Goal: Task Accomplishment & Management: Manage account settings

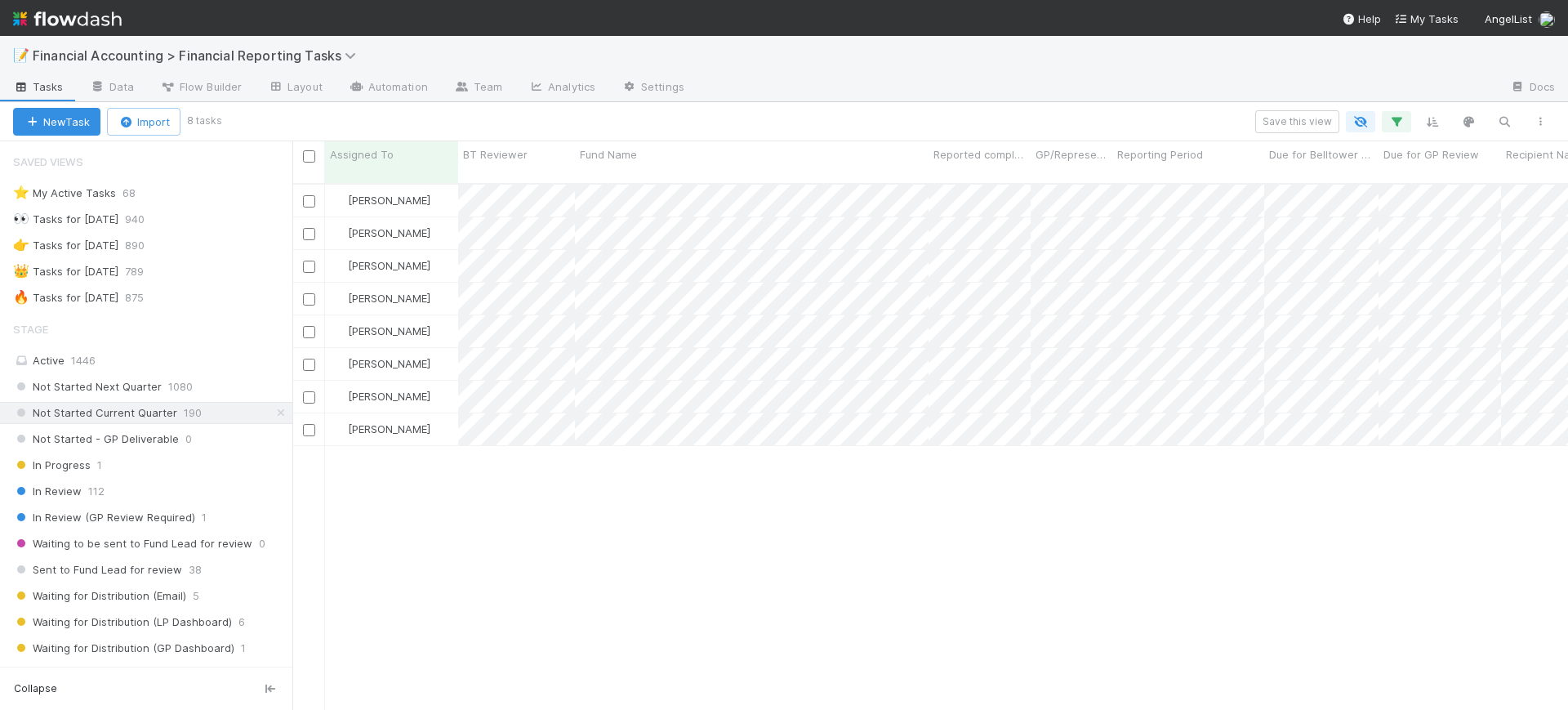
scroll to position [524, 1260]
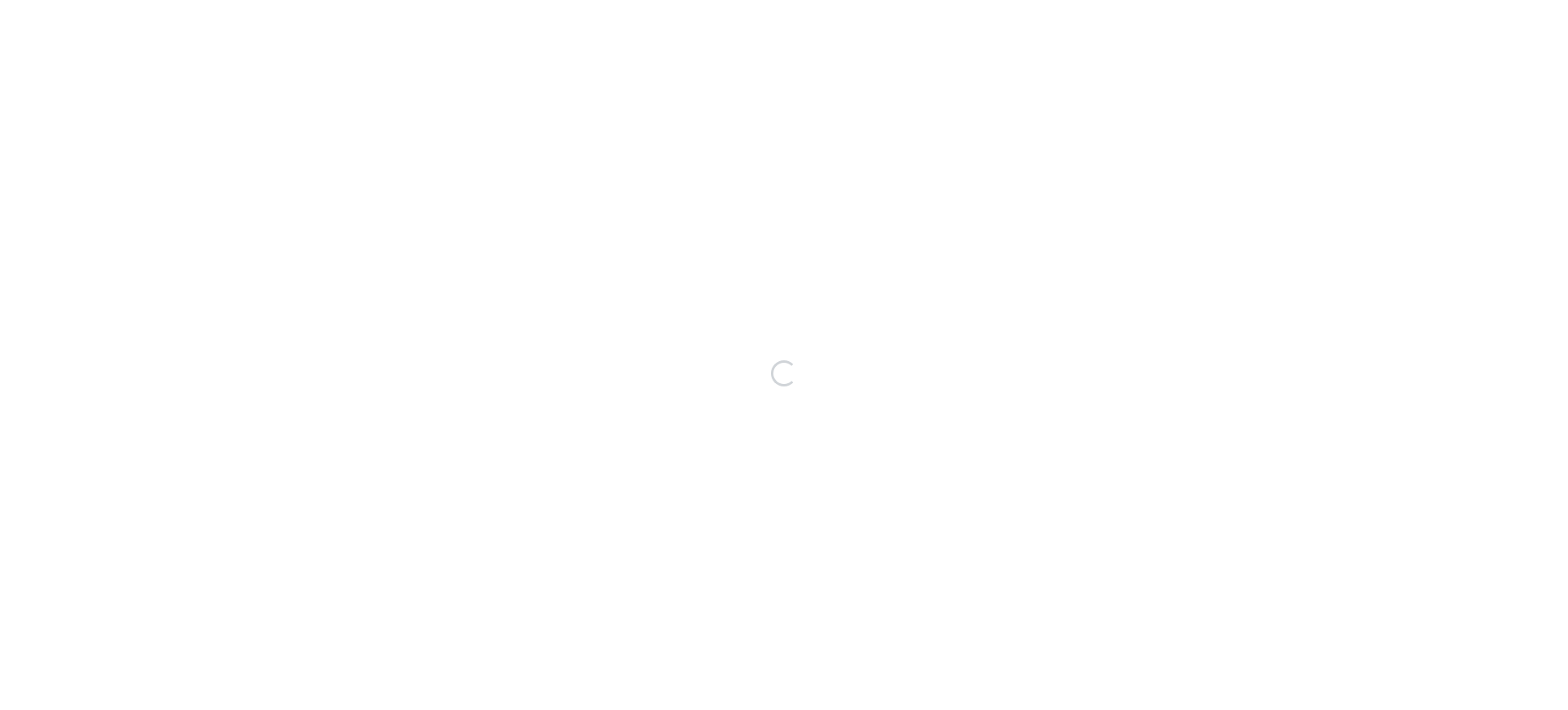
drag, startPoint x: 893, startPoint y: 116, endPoint x: 1107, endPoint y: 229, distance: 242.0
click at [1107, 229] on div "Loading..." at bounding box center [784, 372] width 1568 height 674
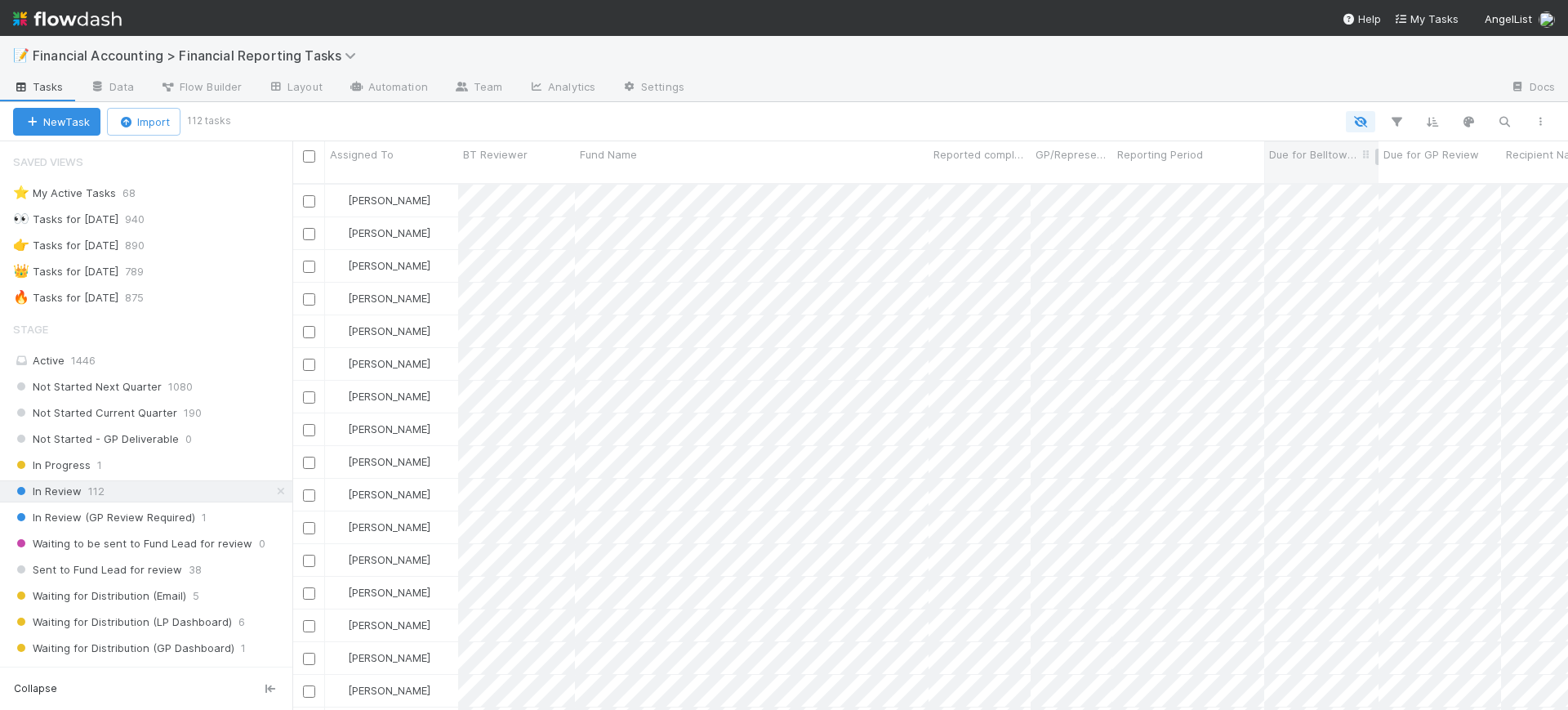
scroll to position [524, 1260]
click at [1391, 118] on icon "button" at bounding box center [1396, 121] width 16 height 15
click at [1249, 171] on button "Add Filter" at bounding box center [1146, 171] width 491 height 24
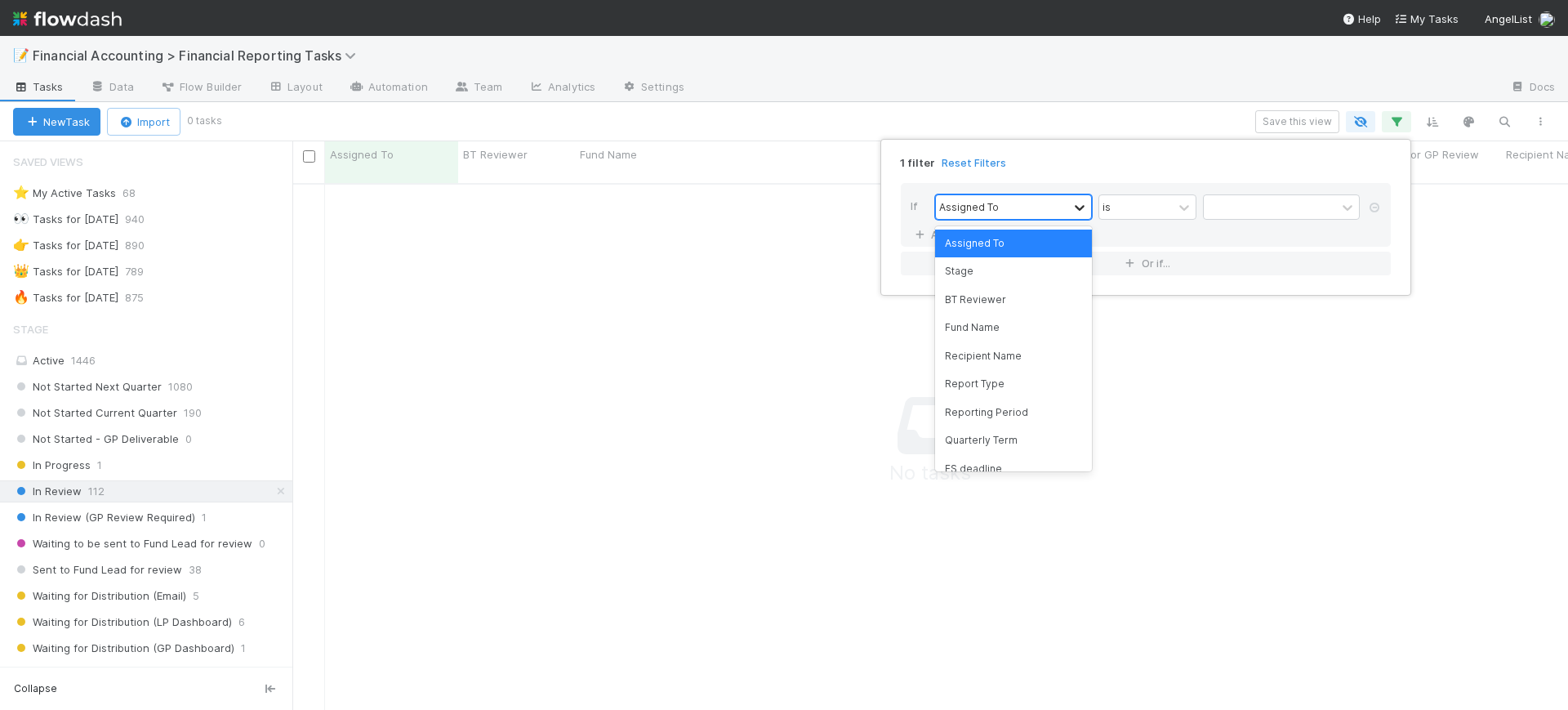
click at [1076, 205] on icon at bounding box center [1079, 208] width 10 height 6
click at [1061, 334] on div "Fund Name" at bounding box center [1014, 328] width 157 height 28
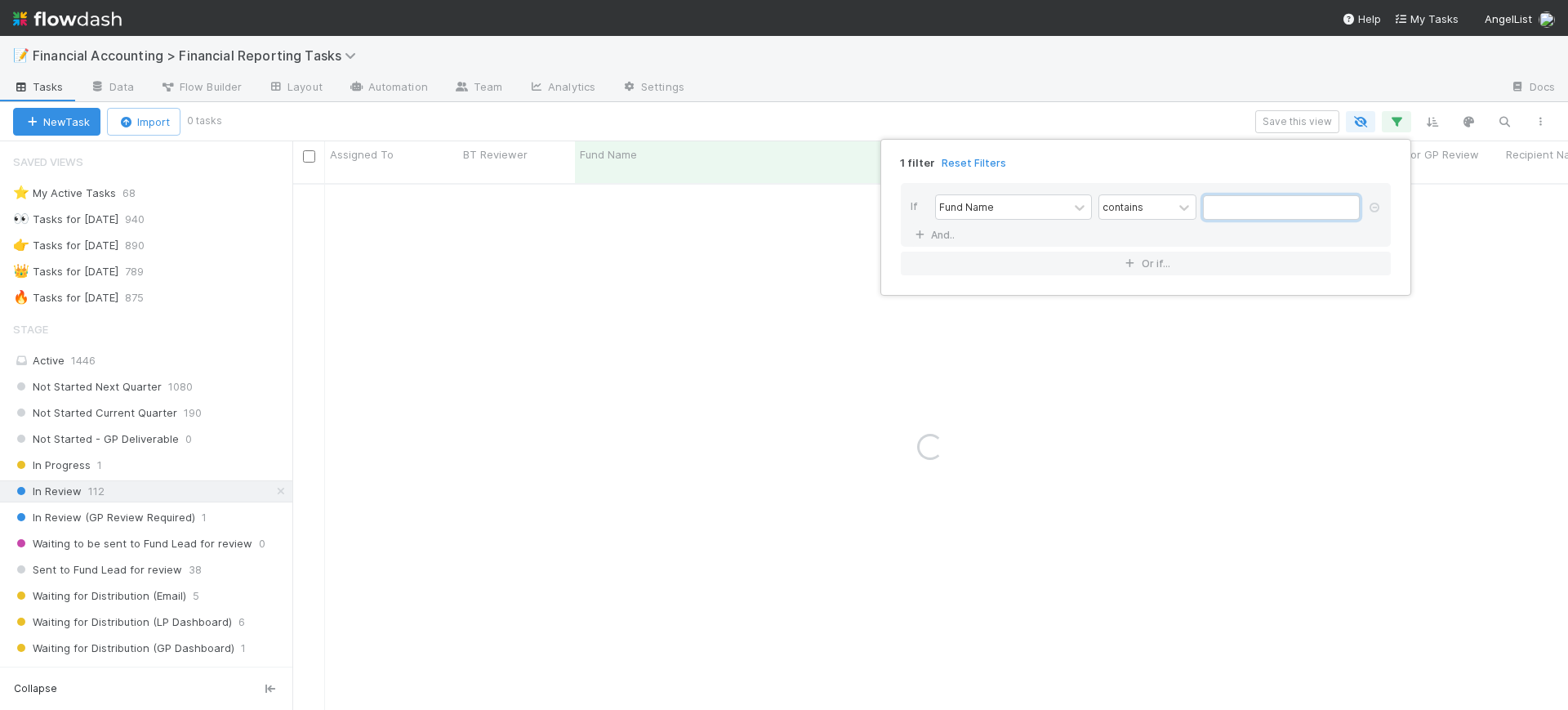
click at [1221, 210] on input "text" at bounding box center [1282, 208] width 157 height 25
type input "bba"
drag, startPoint x: 287, startPoint y: 311, endPoint x: 284, endPoint y: 351, distance: 40.1
click at [284, 351] on div "1 filter Reset Filters If Fund Name contains bba And.. Or if..." at bounding box center [784, 355] width 1568 height 710
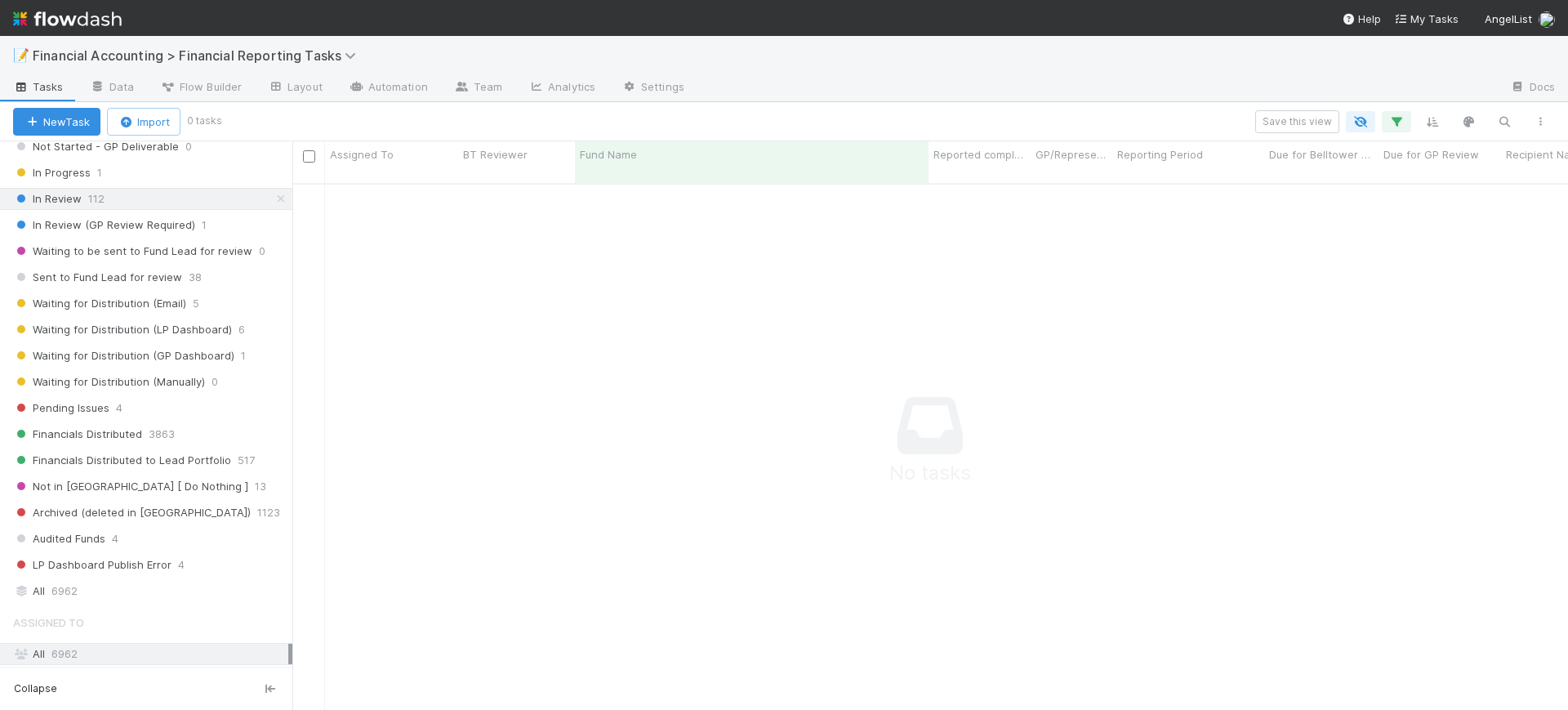
scroll to position [318, 0]
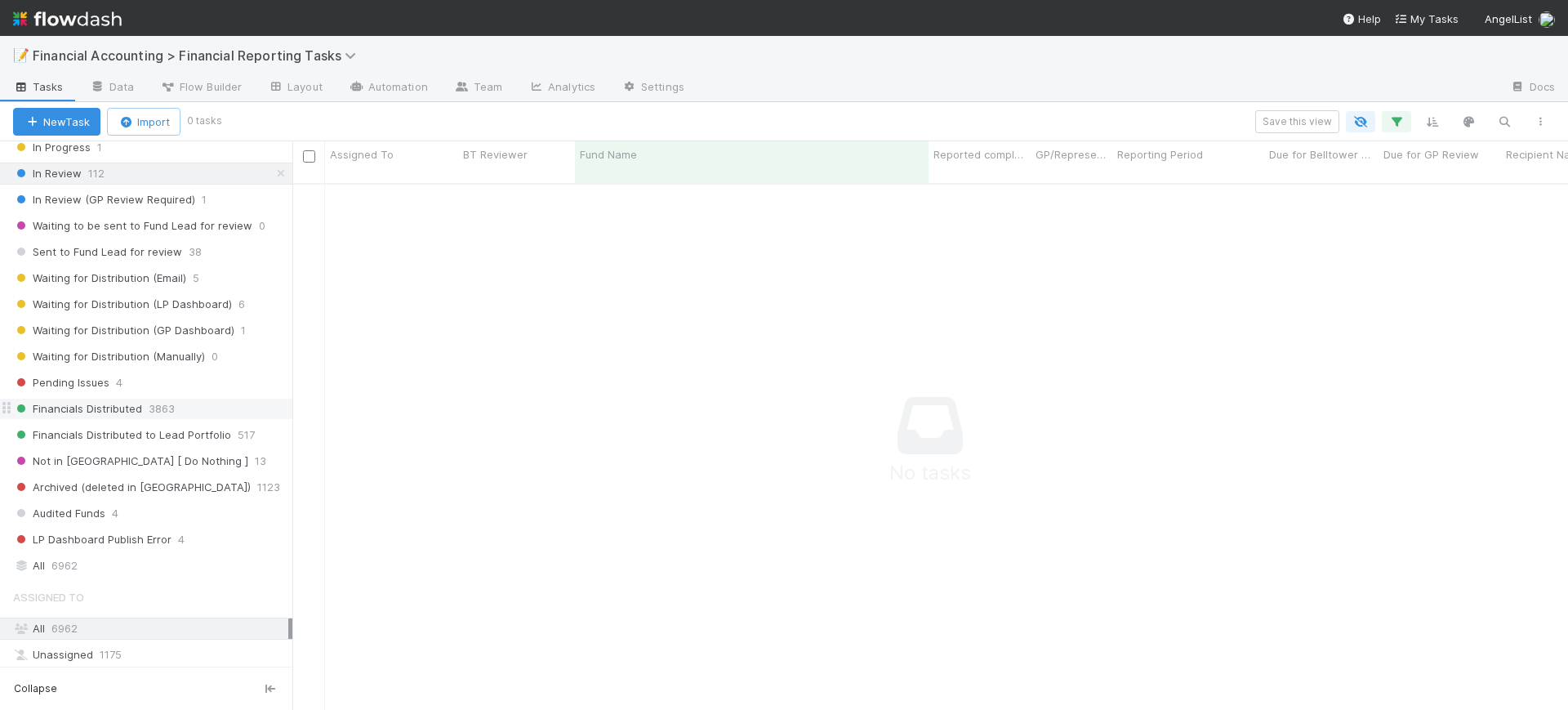
click at [158, 407] on span "3863" at bounding box center [162, 408] width 26 height 21
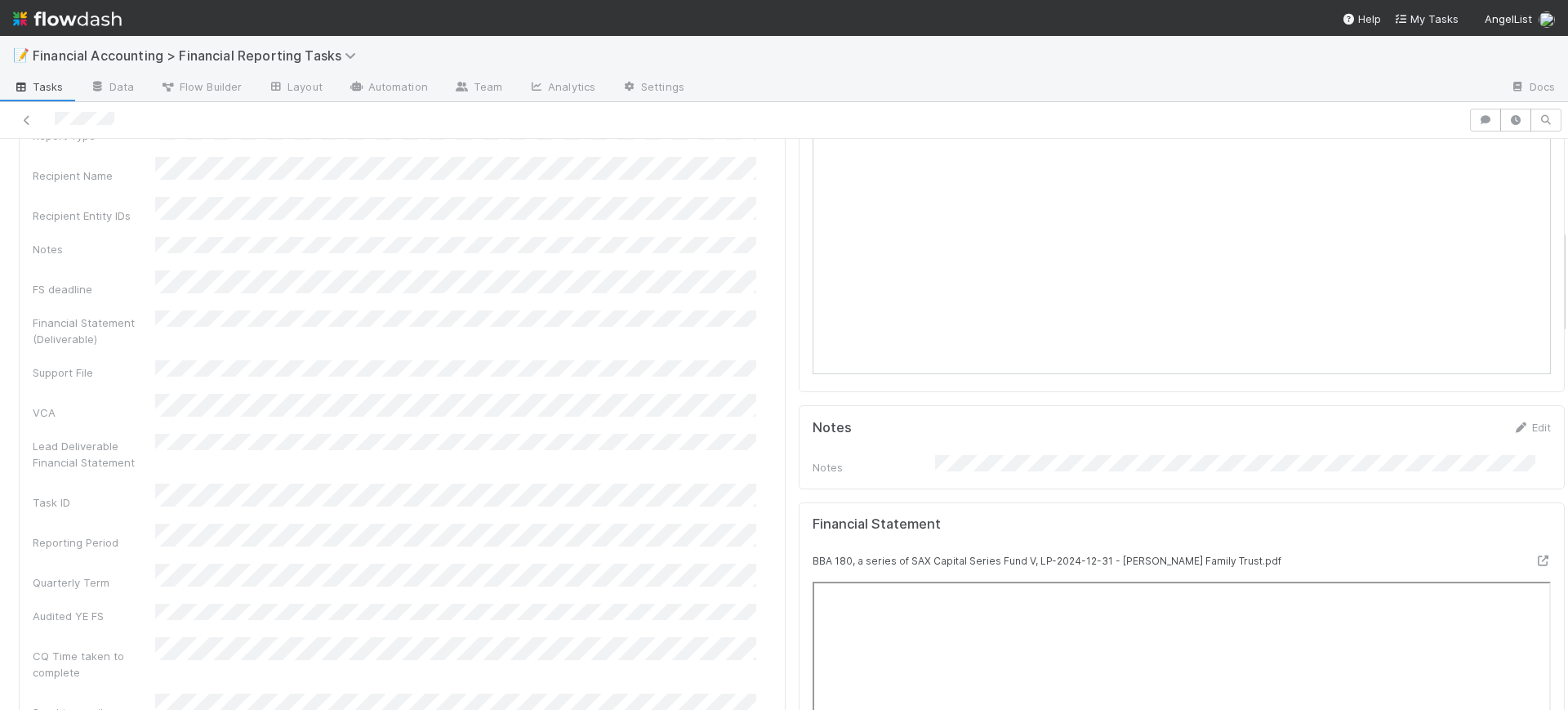
scroll to position [483, 0]
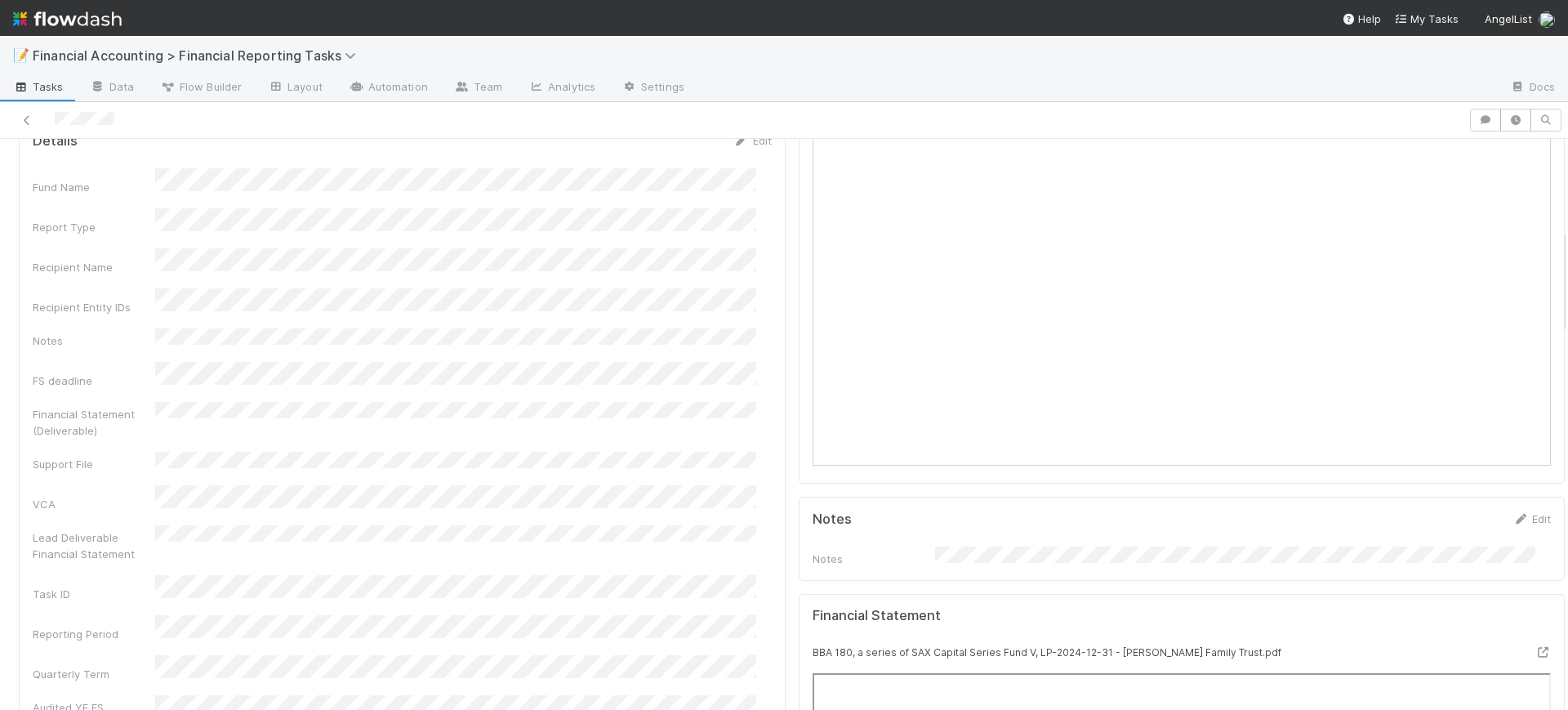
drag, startPoint x: 1546, startPoint y: 217, endPoint x: 1547, endPoint y: 307, distance: 90.0
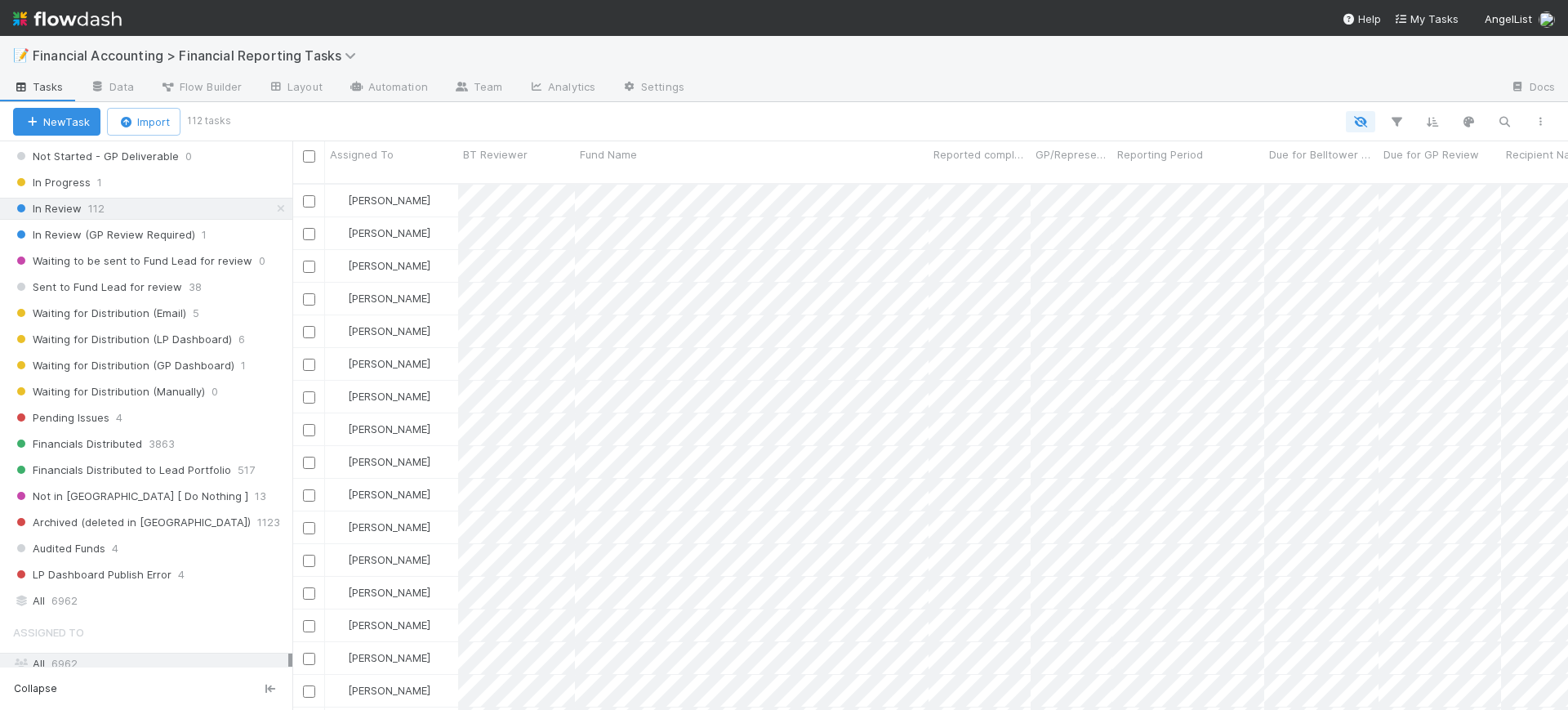
scroll to position [307, 0]
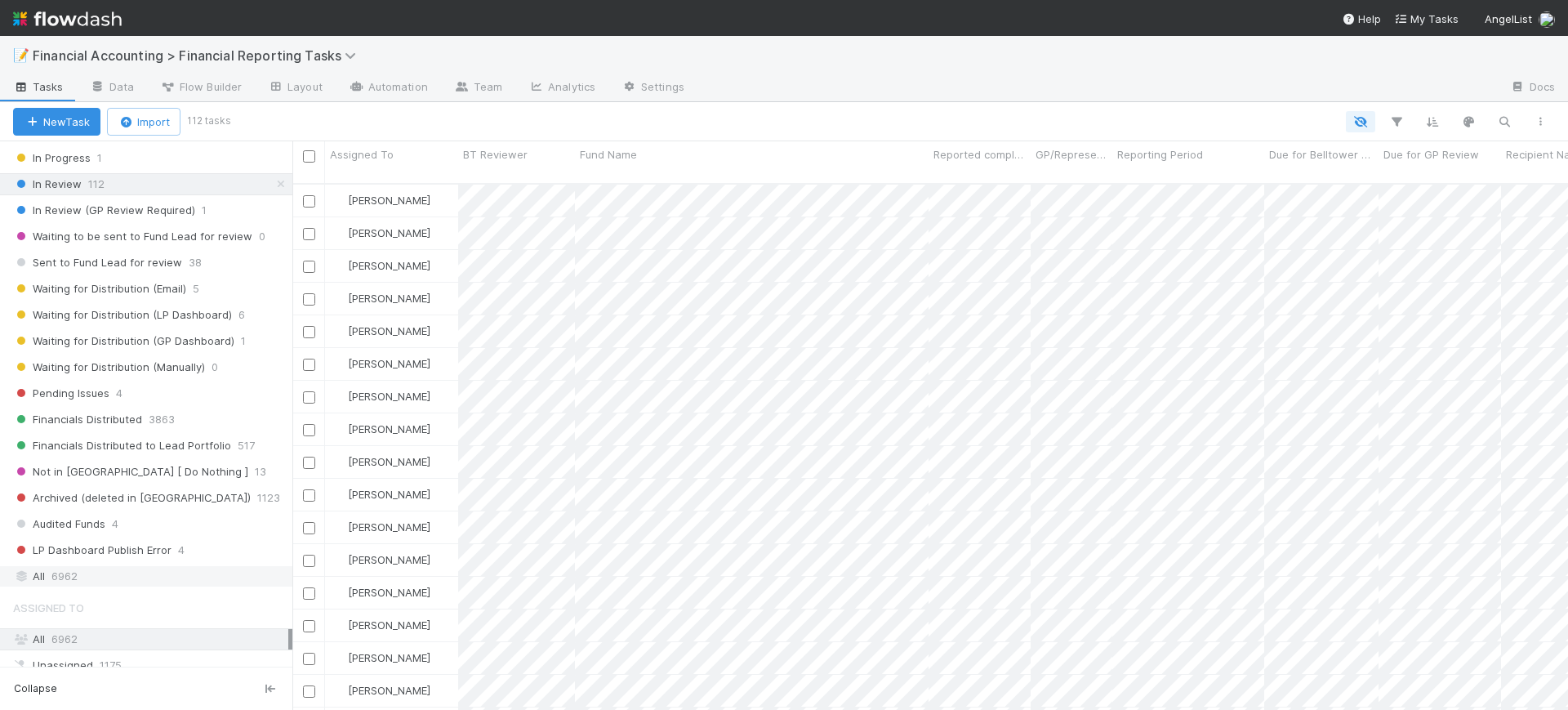
click at [79, 575] on div "All 6962" at bounding box center [150, 576] width 275 height 21
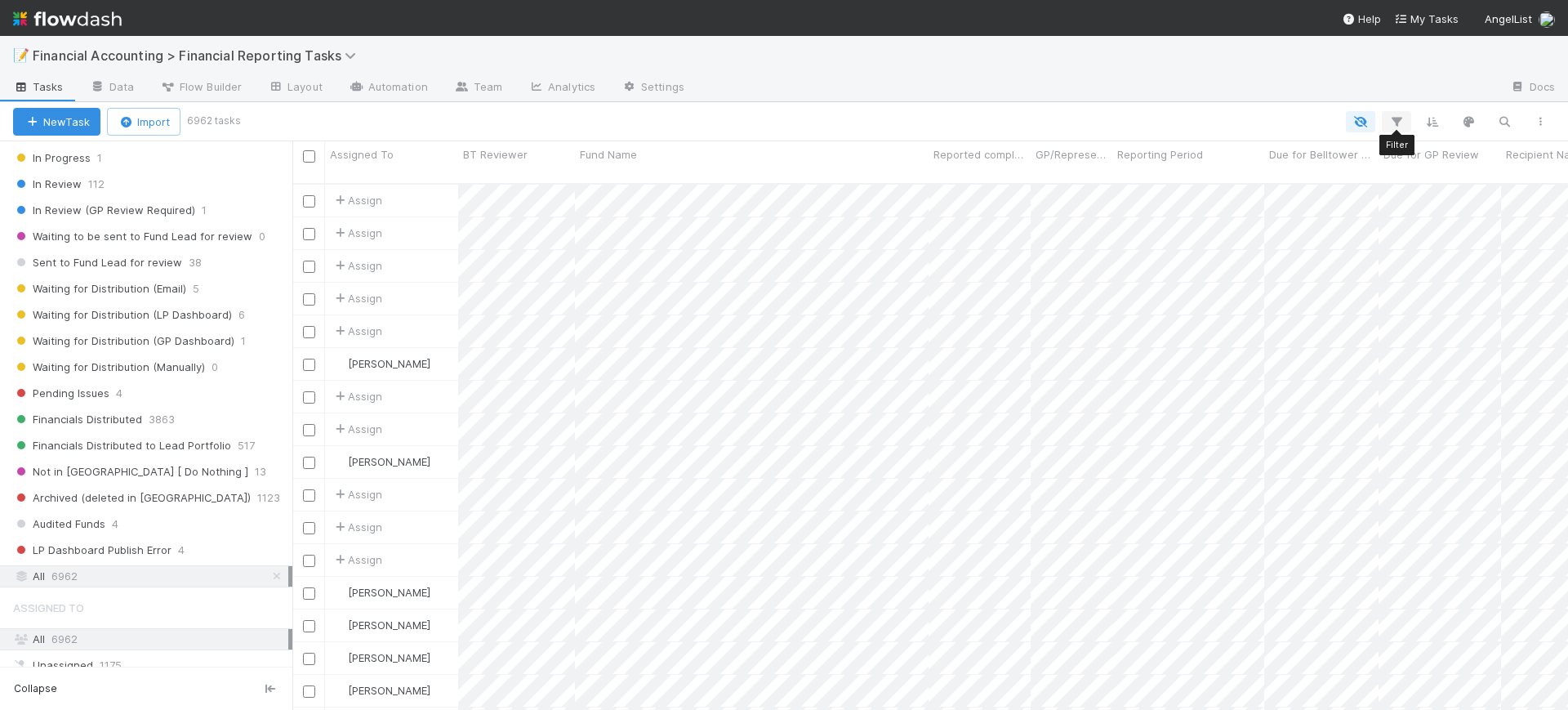
scroll to position [524, 1260]
click at [1398, 119] on icon "button" at bounding box center [1396, 121] width 16 height 15
click at [1268, 169] on button "Add Filter" at bounding box center [1146, 171] width 491 height 24
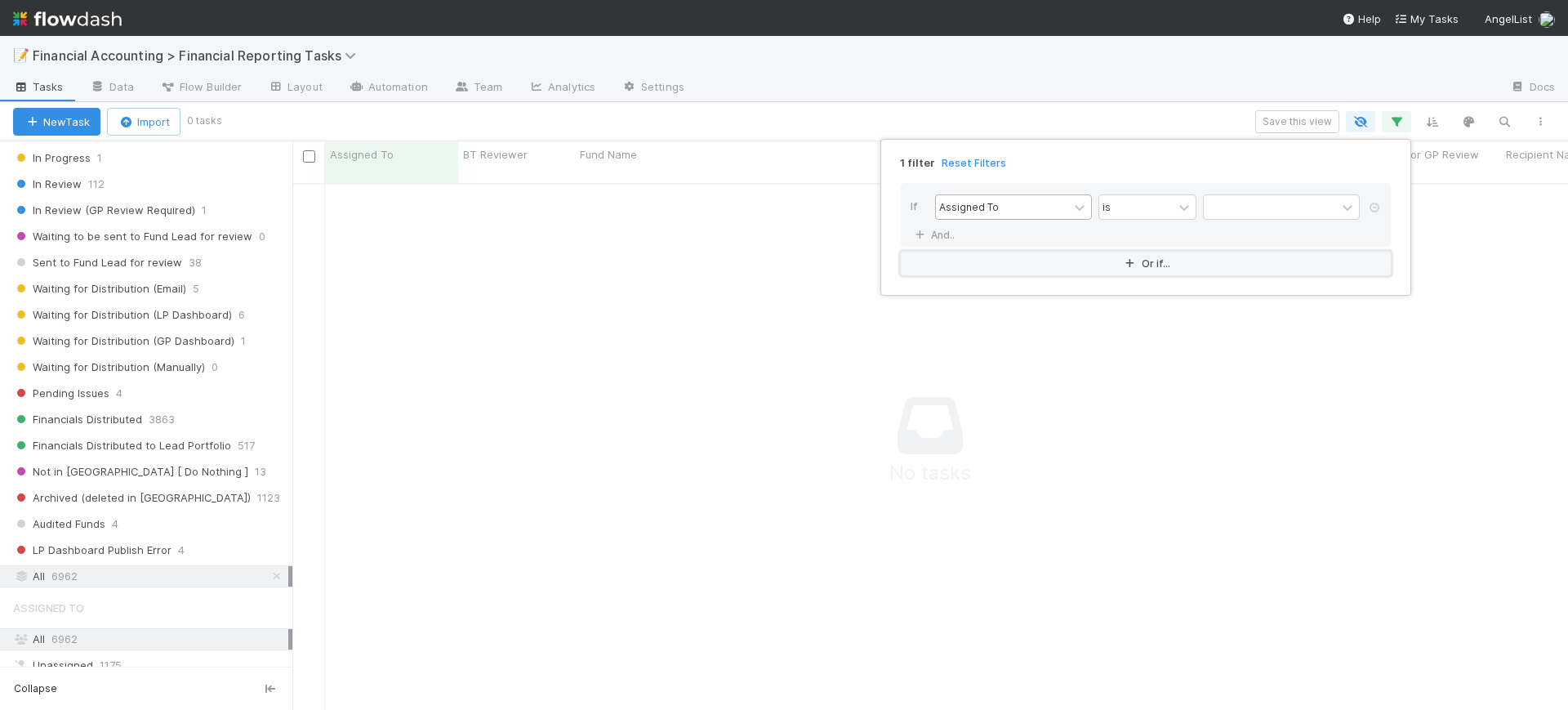
scroll to position [508, 1245]
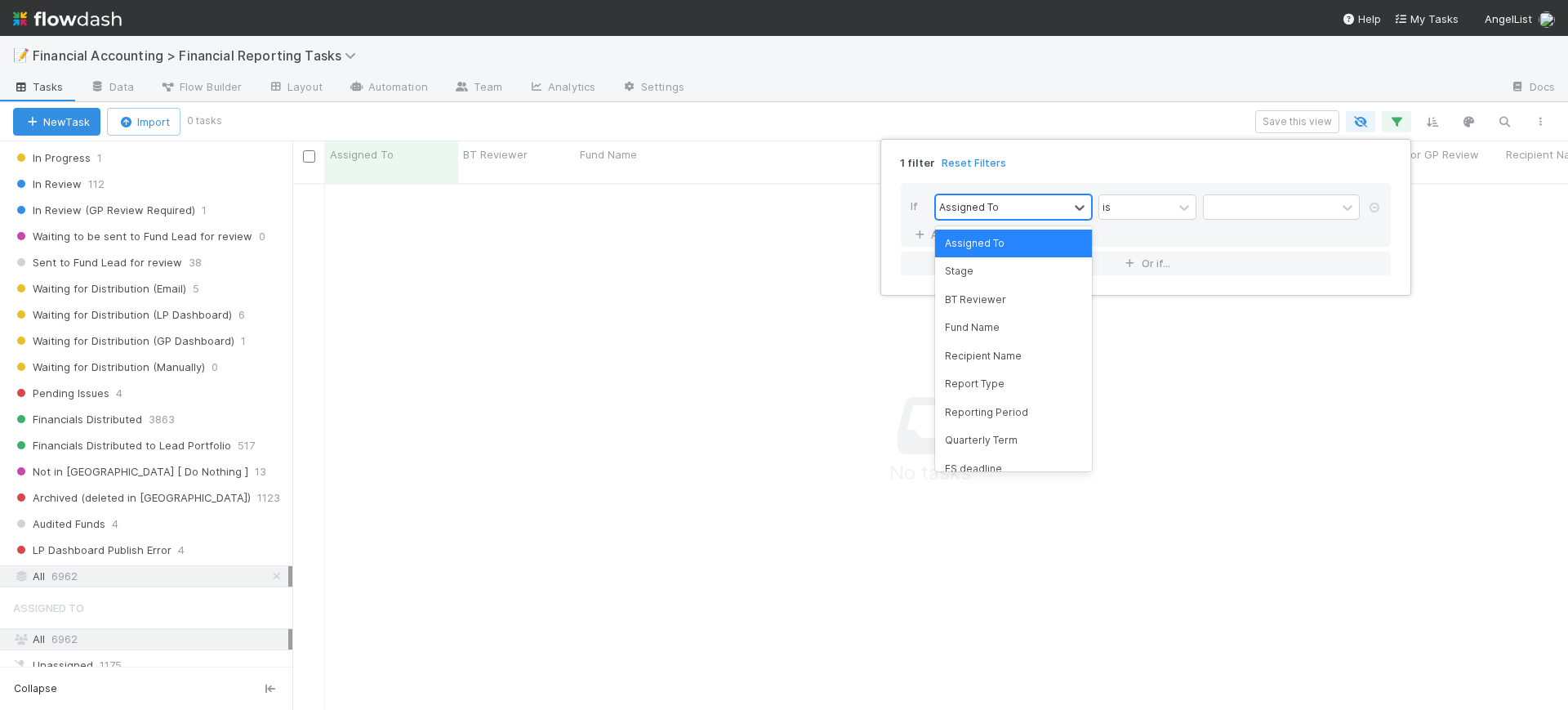
click at [1060, 207] on div "Assigned To" at bounding box center [1002, 208] width 132 height 24
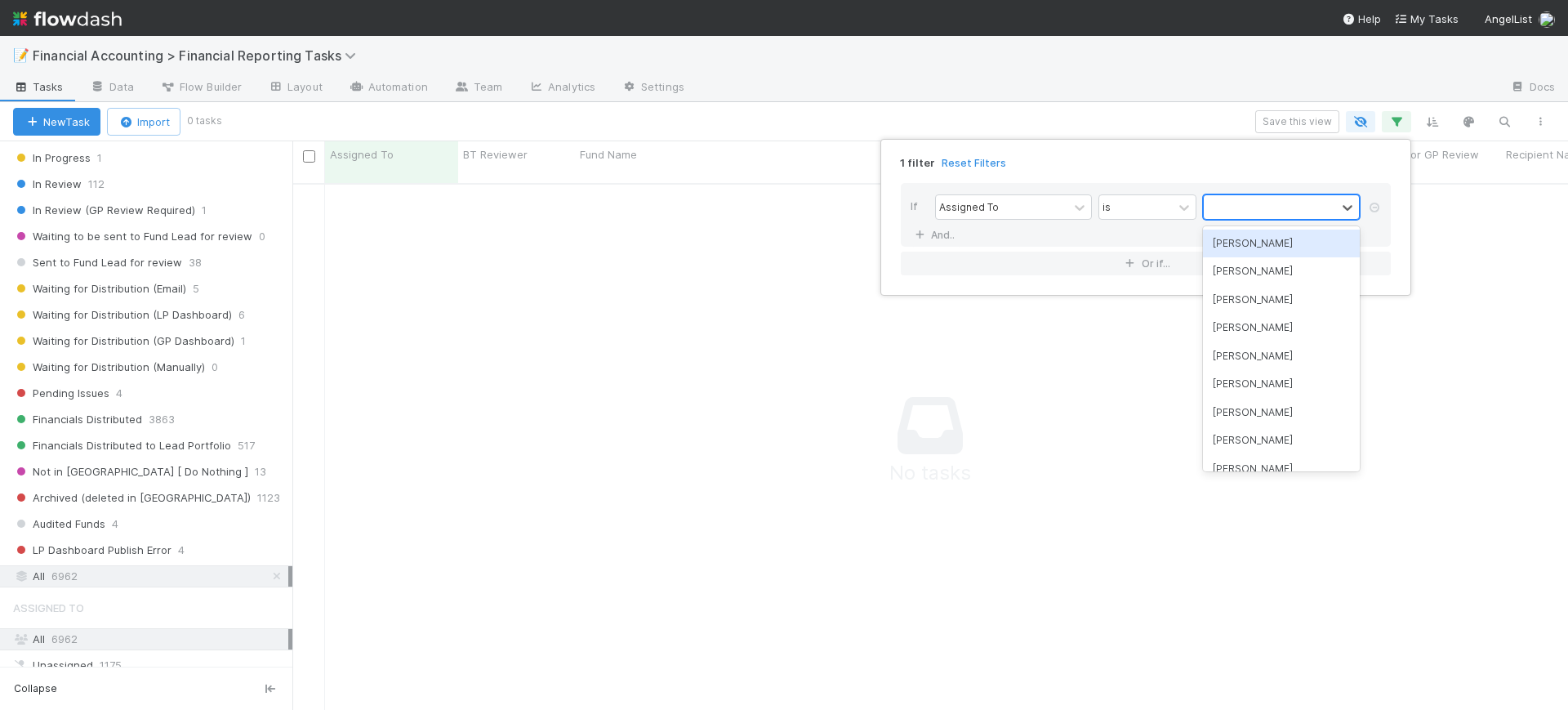
click at [1273, 212] on div at bounding box center [1269, 208] width 132 height 24
click at [1267, 241] on div "[PERSON_NAME]" at bounding box center [1282, 243] width 157 height 28
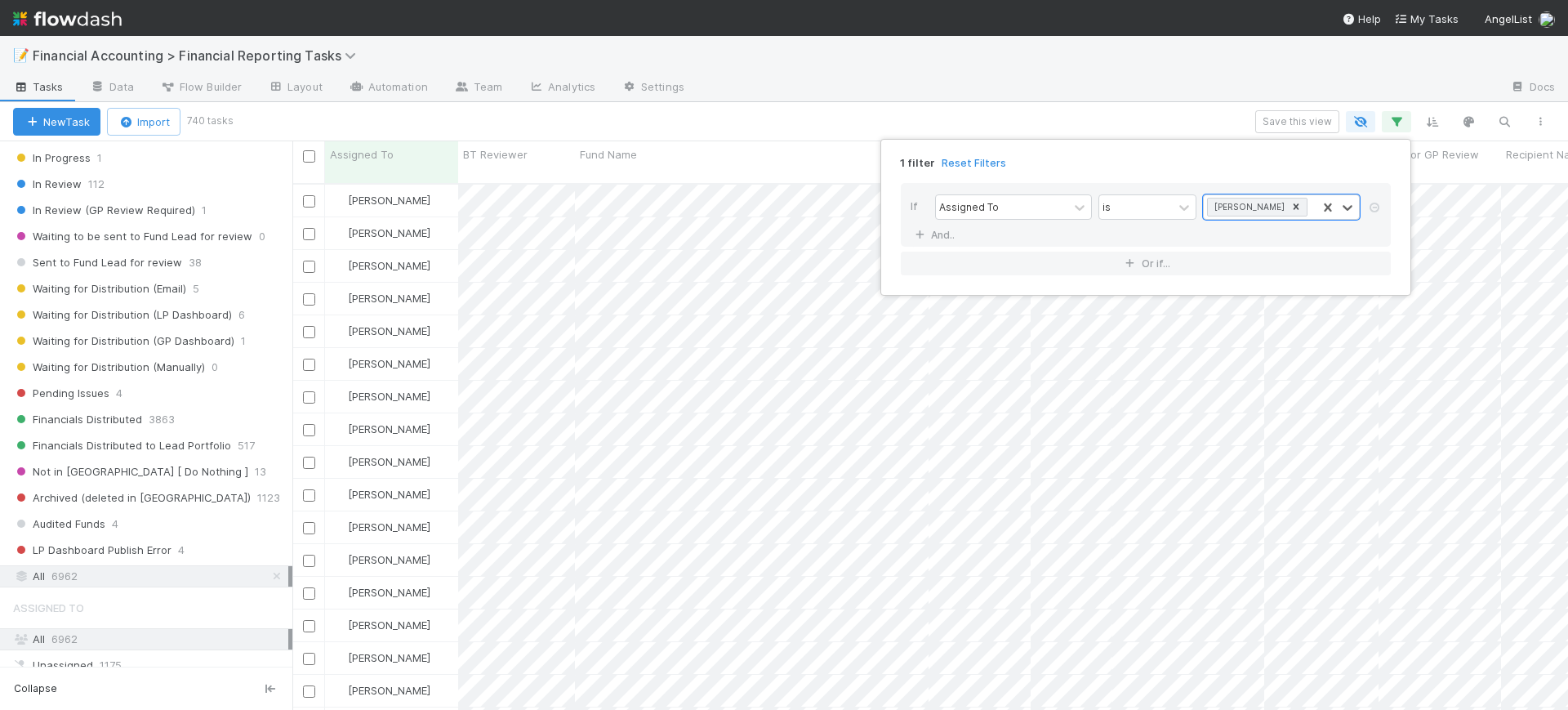
scroll to position [524, 1260]
drag, startPoint x: 287, startPoint y: 343, endPoint x: 290, endPoint y: 402, distance: 59.1
click at [290, 402] on div "1 filter Reset Filters If Assigned To is Conor Queenan And.. Or if..." at bounding box center [784, 355] width 1568 height 710
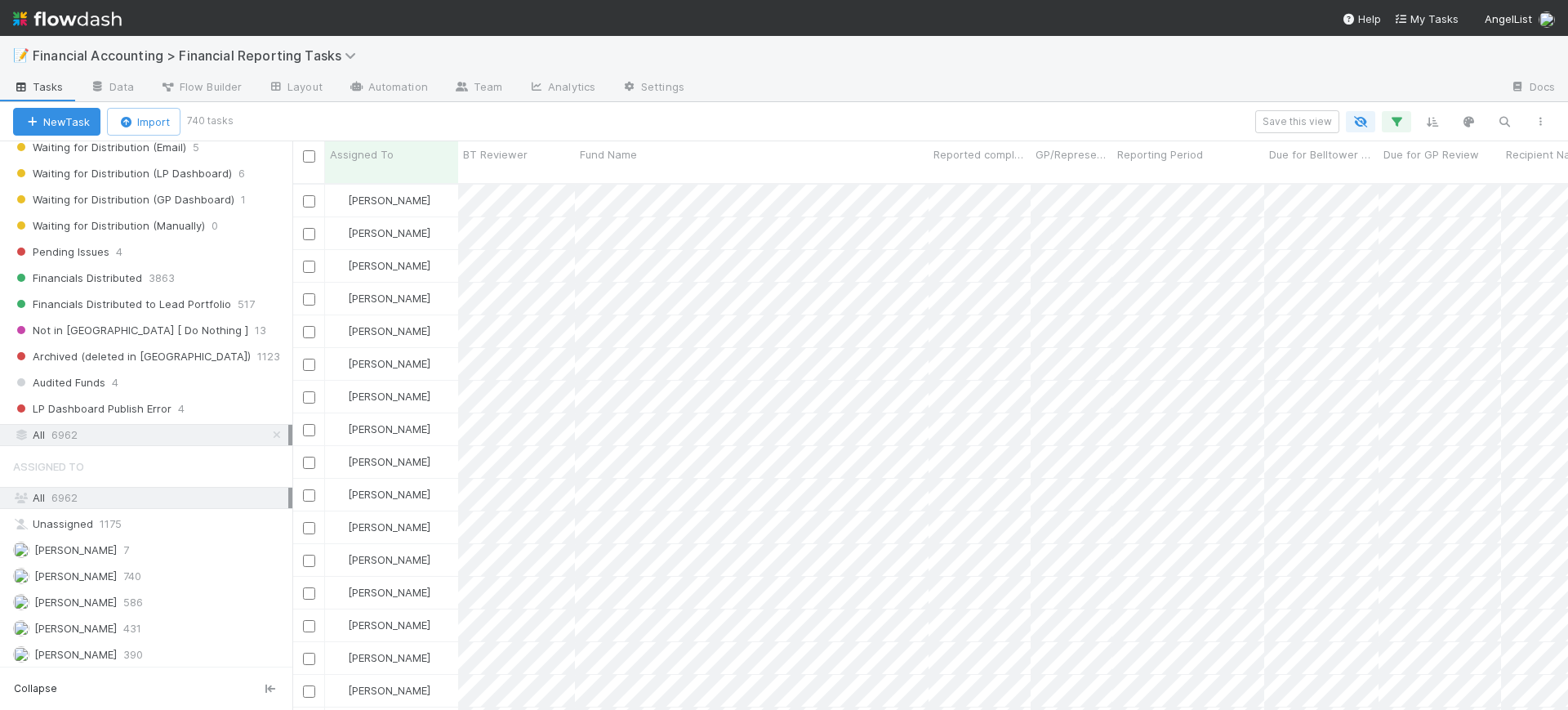
scroll to position [462, 0]
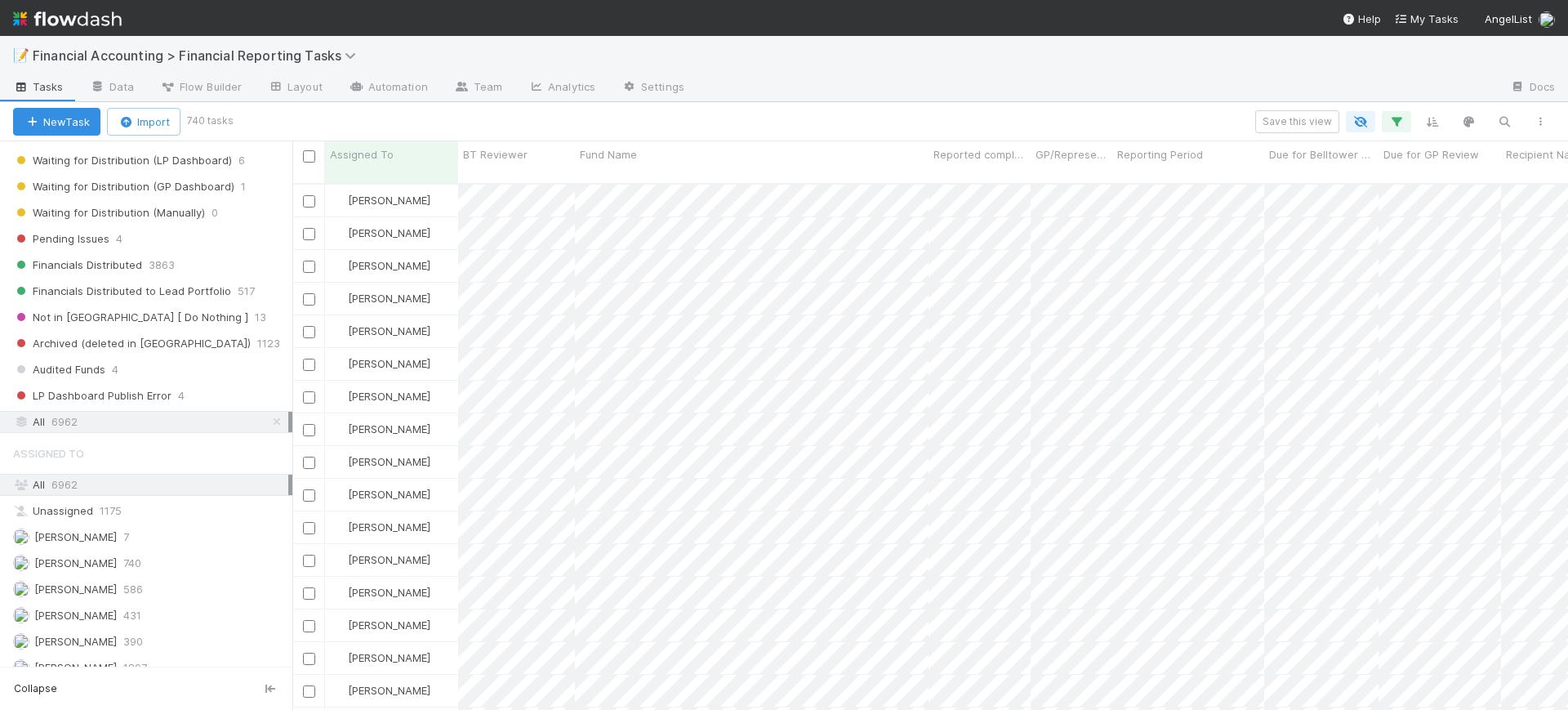
click at [168, 425] on div "All 6962" at bounding box center [150, 422] width 275 height 21
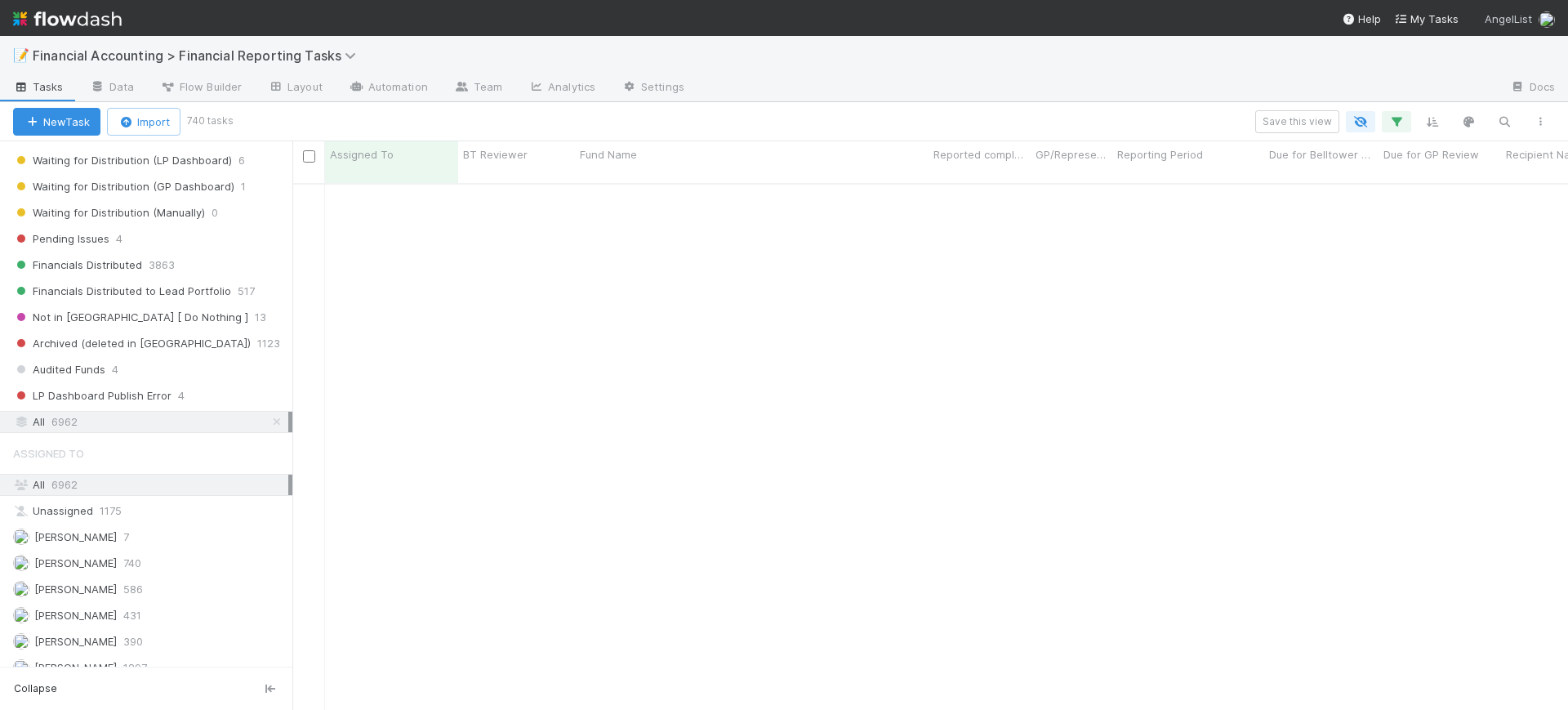
scroll to position [0, 0]
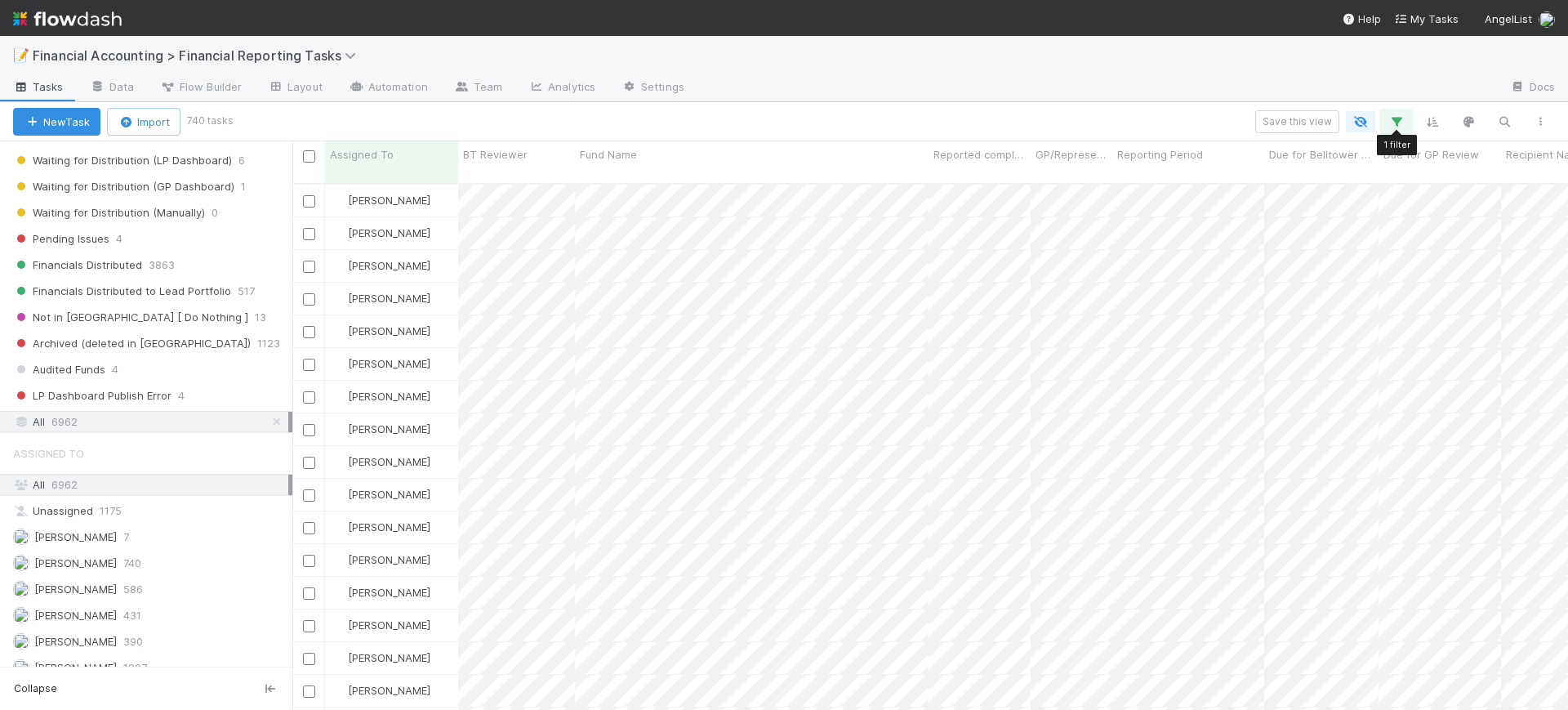
click at [1397, 120] on icon "button" at bounding box center [1396, 121] width 16 height 15
click at [938, 237] on link "And.." at bounding box center [936, 235] width 52 height 24
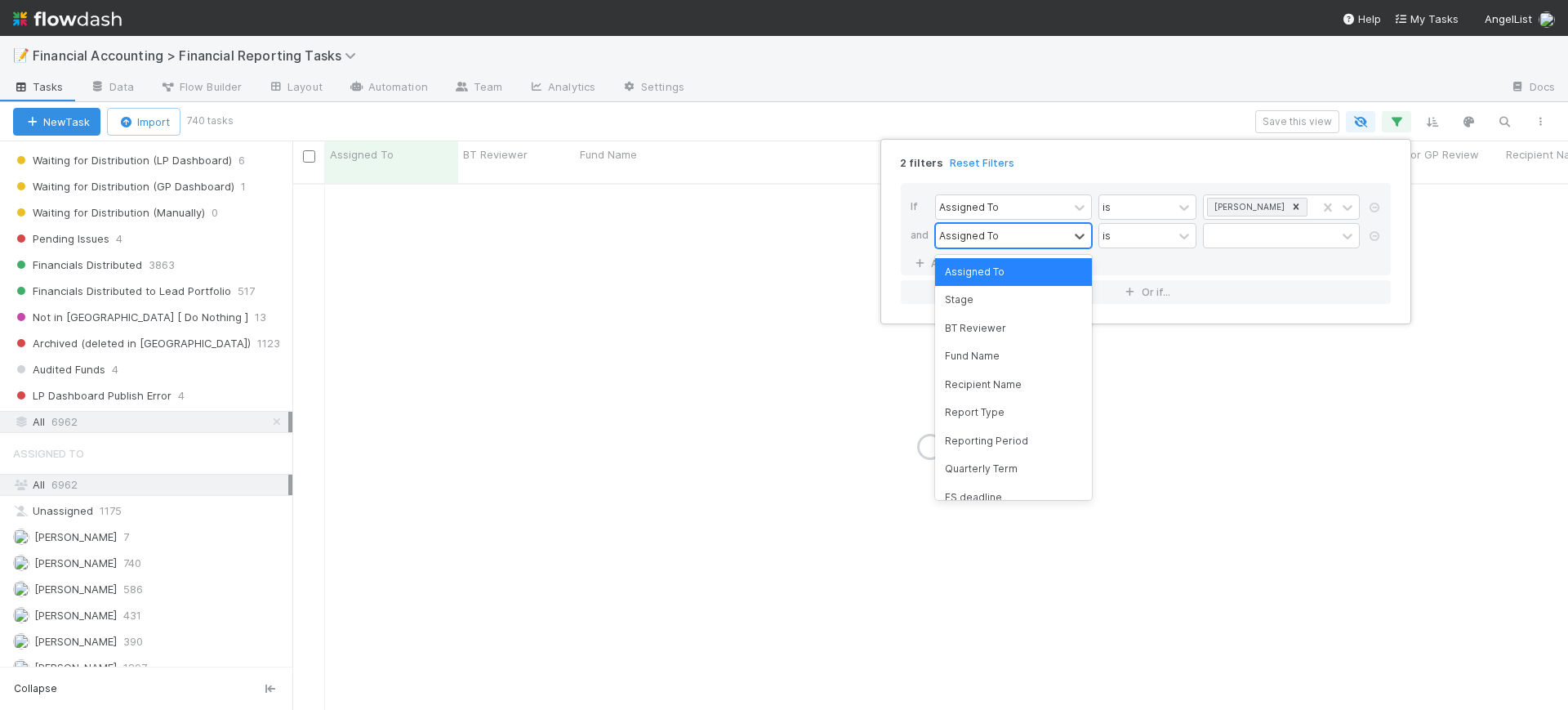
click at [996, 237] on div "Assigned To" at bounding box center [1002, 235] width 132 height 24
click at [1036, 430] on div "Reporting Period" at bounding box center [1014, 441] width 157 height 28
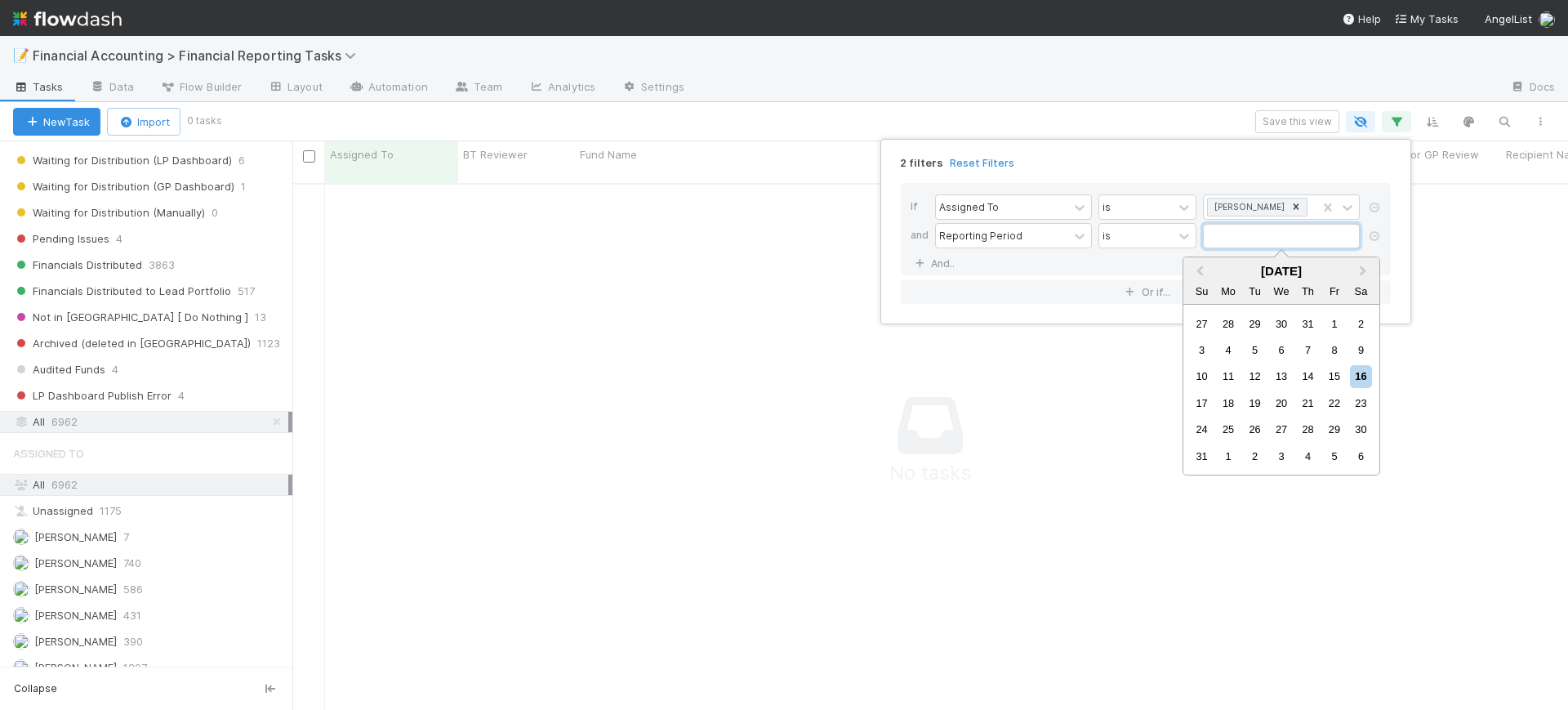
click at [1230, 223] on input "text" at bounding box center [1282, 235] width 157 height 25
click at [1206, 272] on button "Previous Month" at bounding box center [1198, 272] width 26 height 26
click at [1363, 269] on span "Next Month" at bounding box center [1363, 271] width 0 height 19
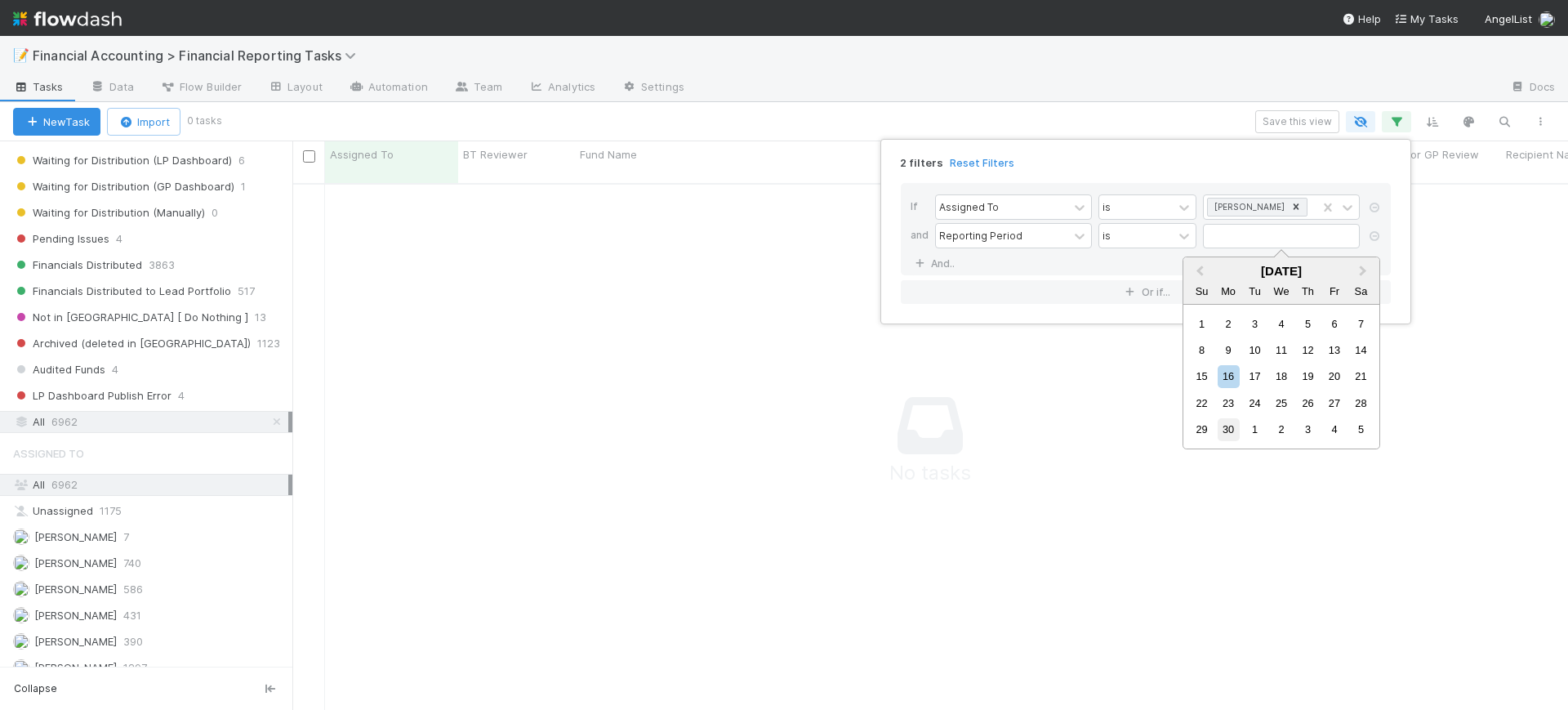
click at [1228, 426] on div "30" at bounding box center [1228, 429] width 22 height 22
type input "06/30/2025"
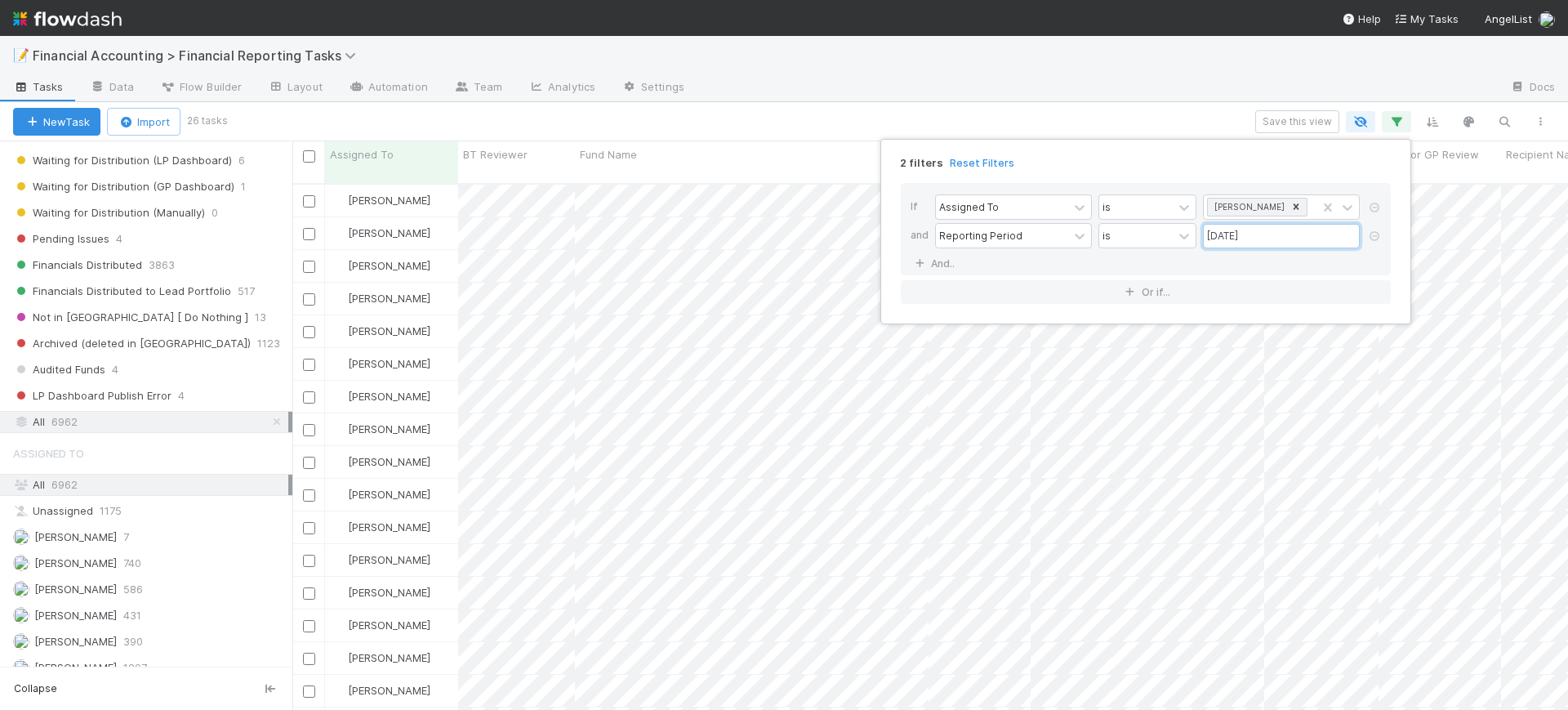
scroll to position [524, 1260]
click at [925, 263] on icon at bounding box center [920, 264] width 16 height 10
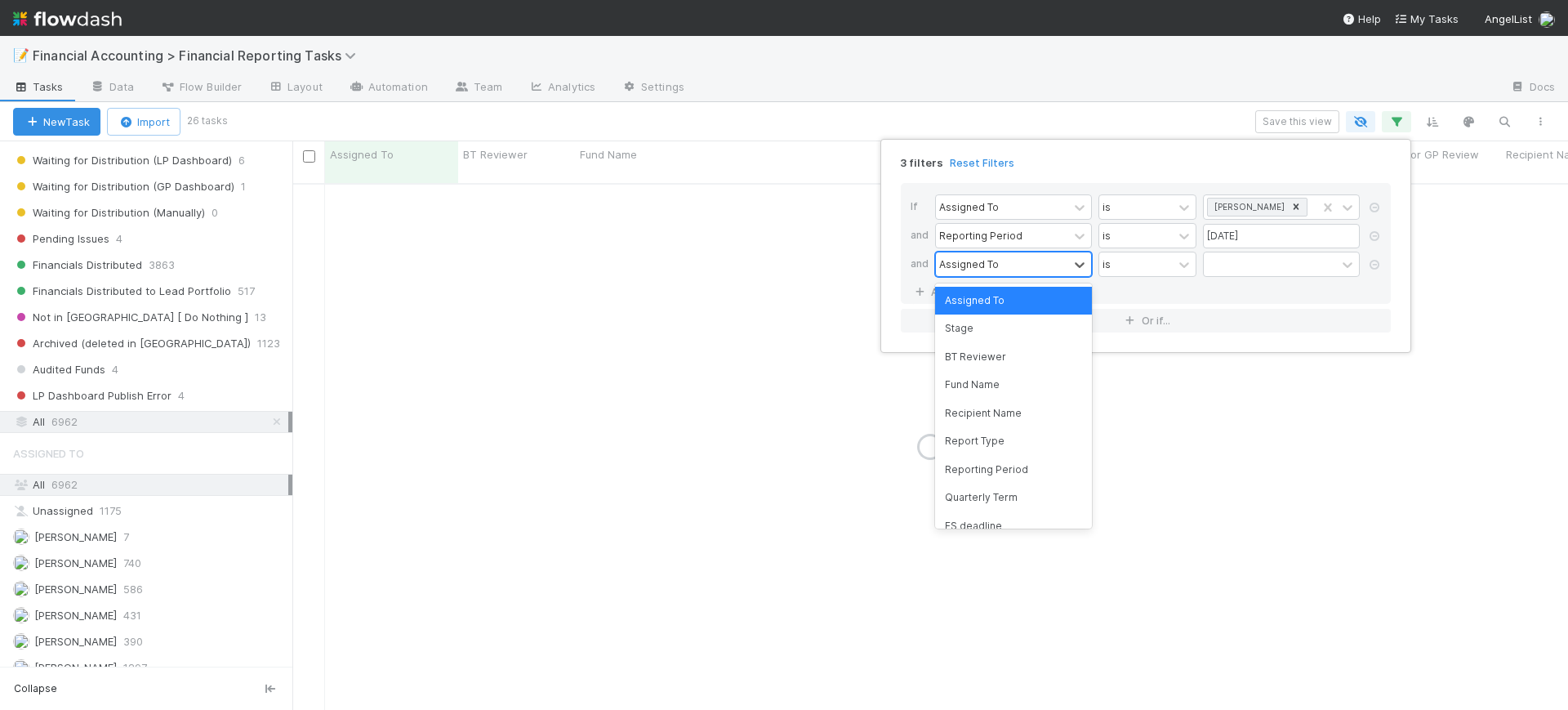
click at [992, 262] on div "Assigned To" at bounding box center [969, 263] width 60 height 15
click at [994, 386] on div "Fund Name" at bounding box center [1014, 384] width 157 height 28
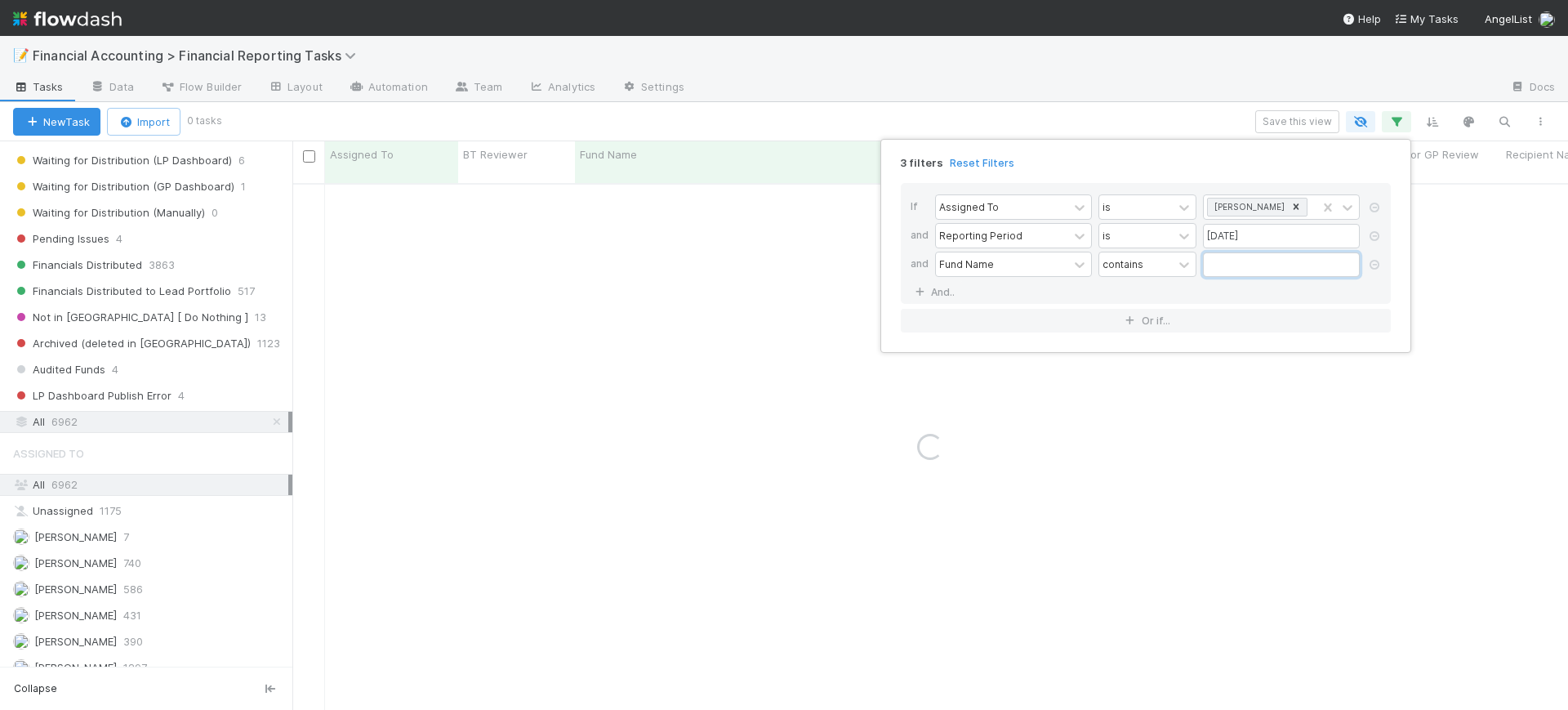
click at [1237, 264] on input "text" at bounding box center [1282, 264] width 157 height 25
type input "180"
click at [638, 353] on div "3 filters Reset Filters If Assigned To is Conor Queenan and Reporting Period is…" at bounding box center [784, 355] width 1568 height 710
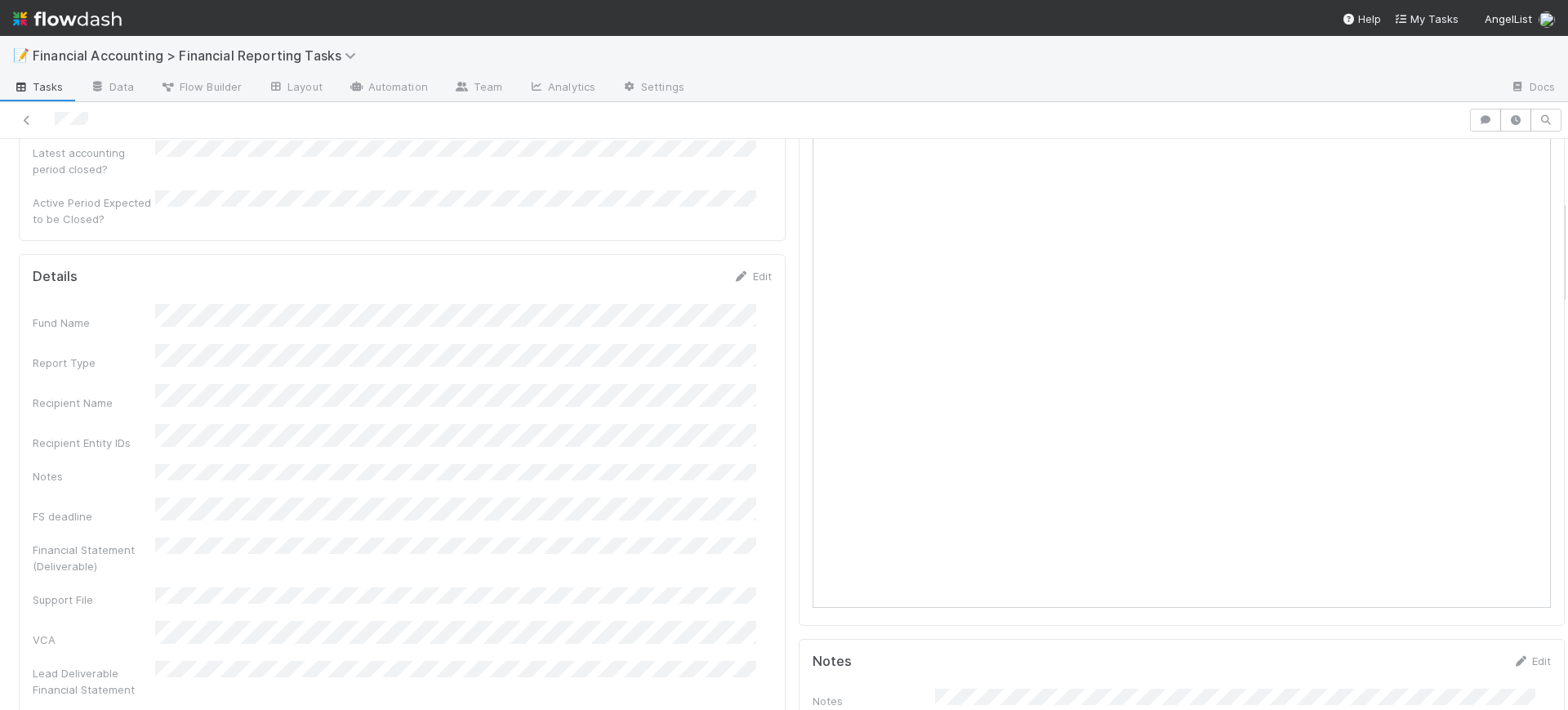
scroll to position [327, 0]
click at [734, 285] on icon at bounding box center [742, 290] width 16 height 11
click at [664, 282] on button "Save" at bounding box center [684, 296] width 47 height 28
click at [734, 285] on icon at bounding box center [742, 290] width 16 height 11
click at [668, 282] on button "Save" at bounding box center [684, 296] width 47 height 28
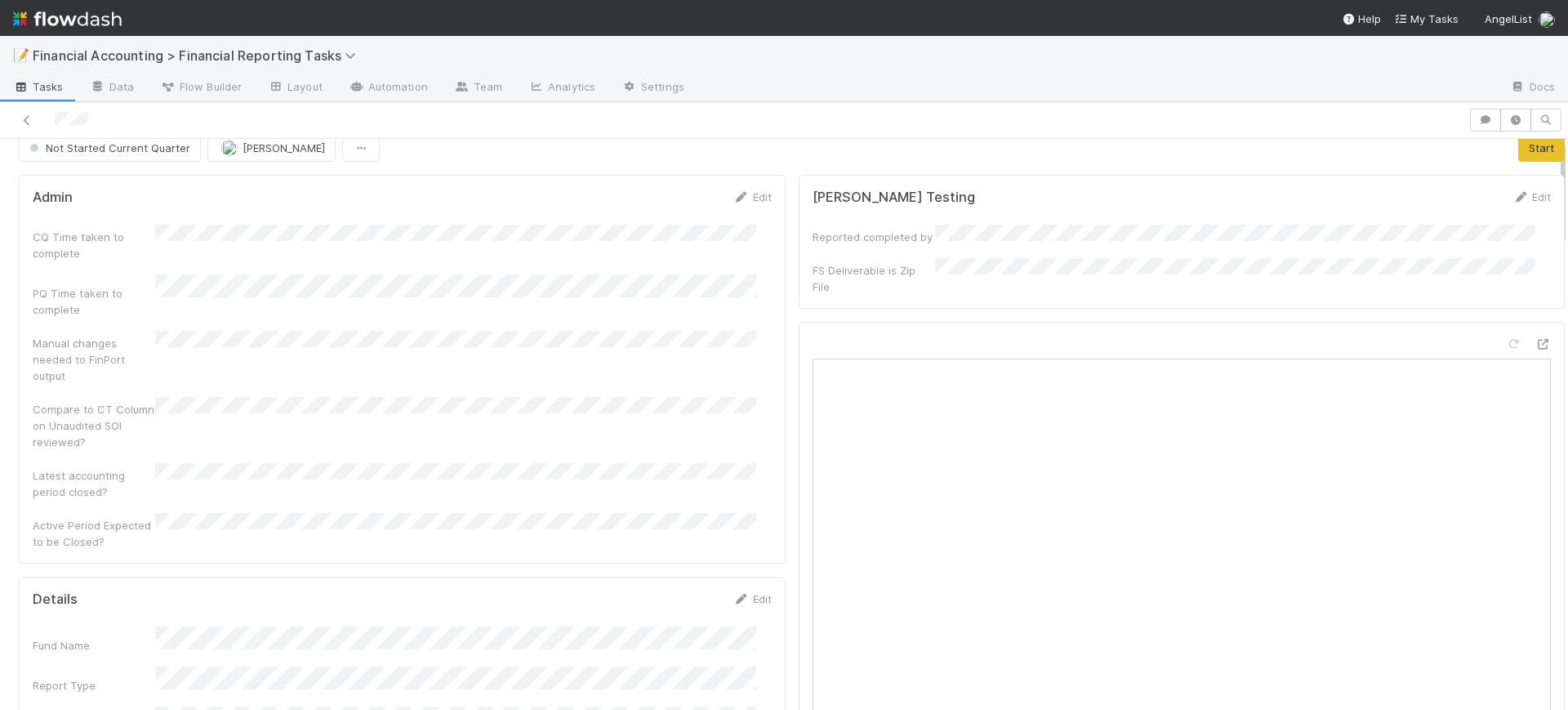
scroll to position [0, 0]
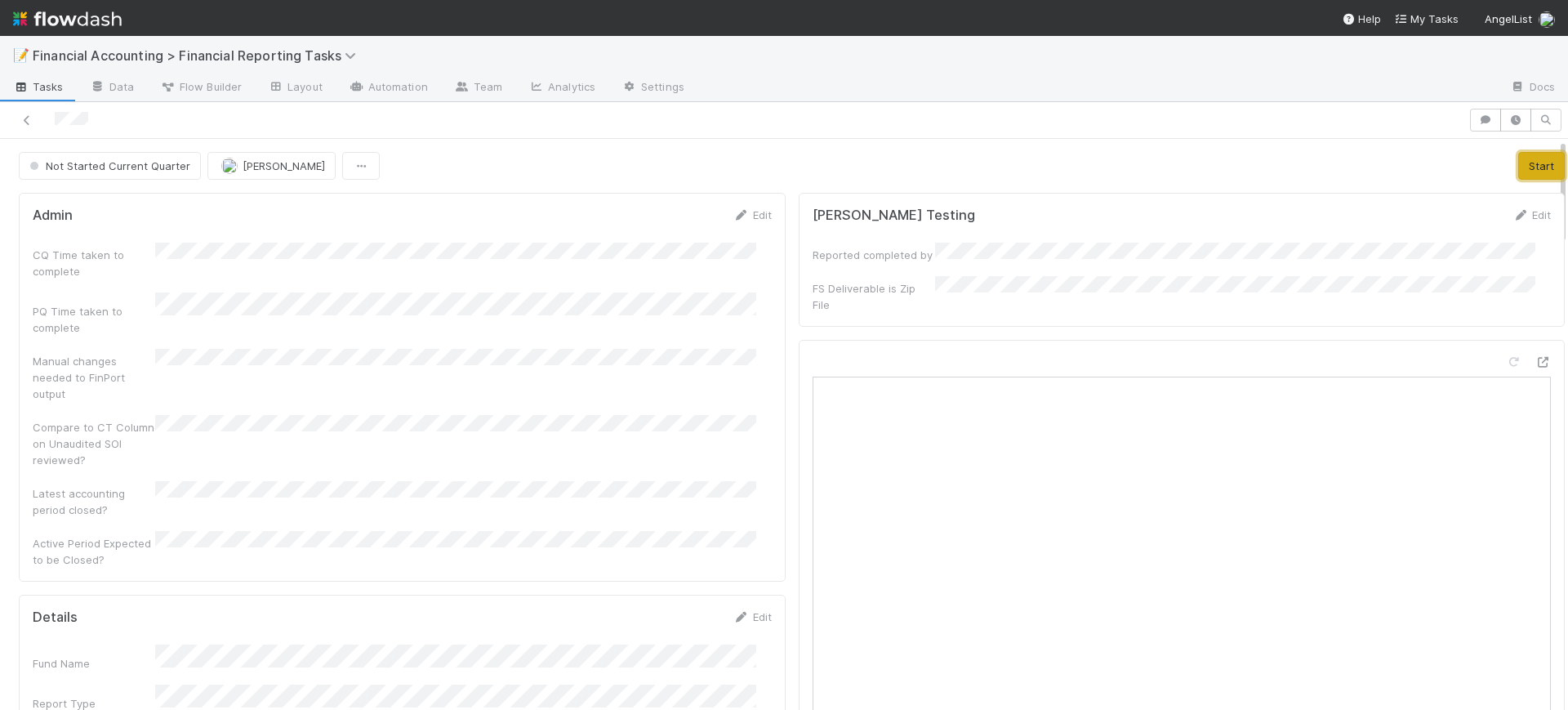
click at [1518, 172] on button "Start" at bounding box center [1541, 166] width 47 height 28
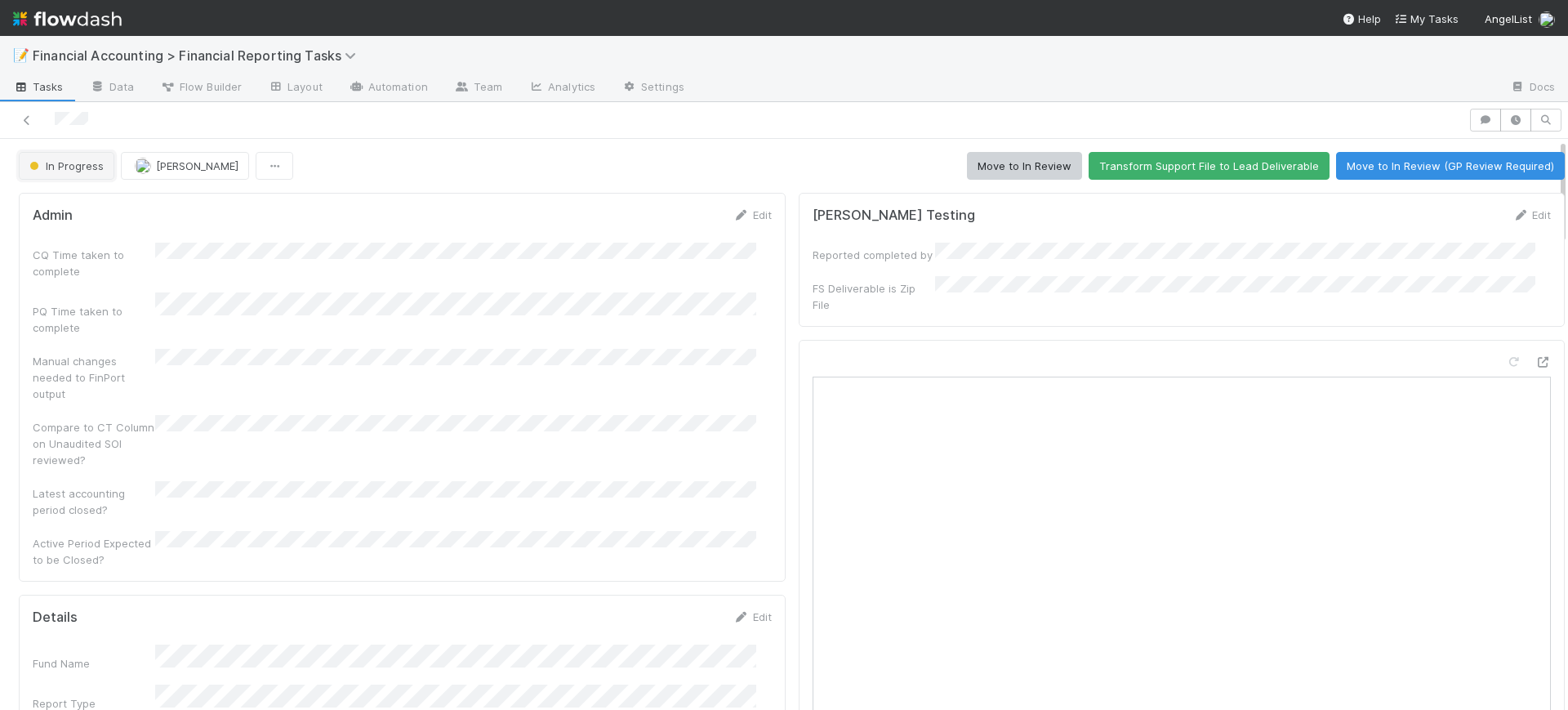
click at [104, 172] on button "In Progress" at bounding box center [67, 166] width 95 height 28
click at [784, 161] on div at bounding box center [784, 355] width 1568 height 710
click at [984, 163] on button "Move to In Review" at bounding box center [1025, 166] width 115 height 28
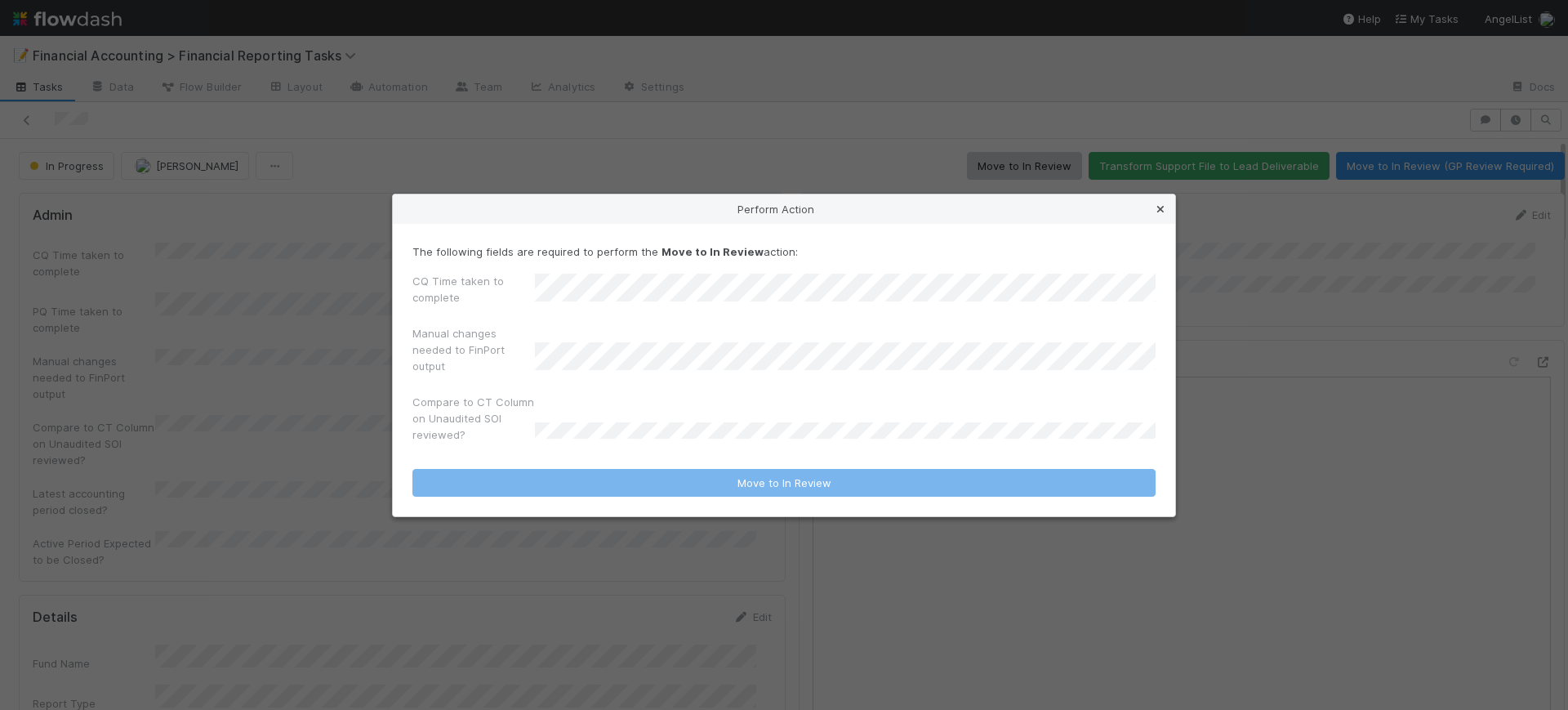
click at [1165, 207] on icon at bounding box center [1161, 210] width 16 height 11
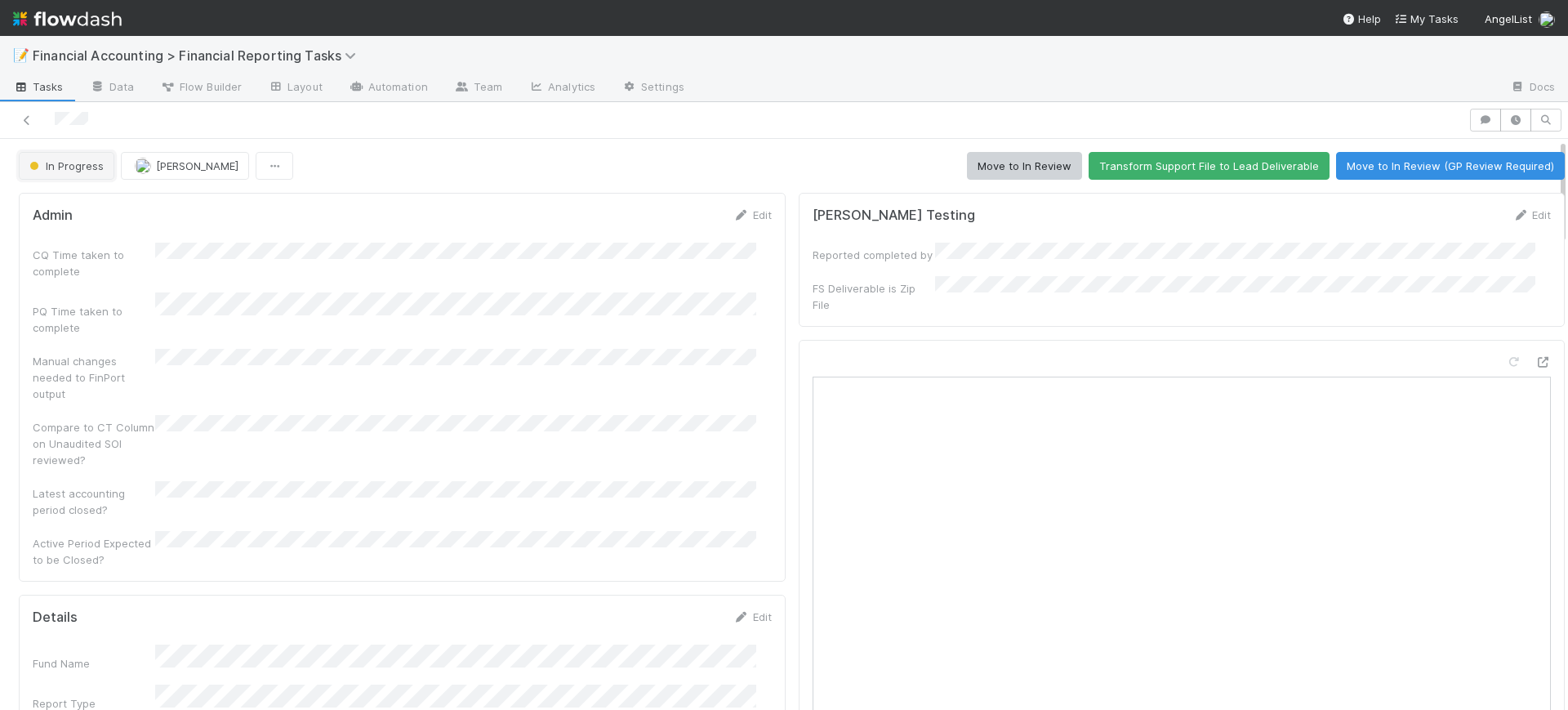
click at [59, 159] on span "In Progress" at bounding box center [65, 165] width 77 height 13
click at [348, 181] on div at bounding box center [784, 355] width 1568 height 710
click at [66, 167] on span "In Progress" at bounding box center [65, 165] width 77 height 13
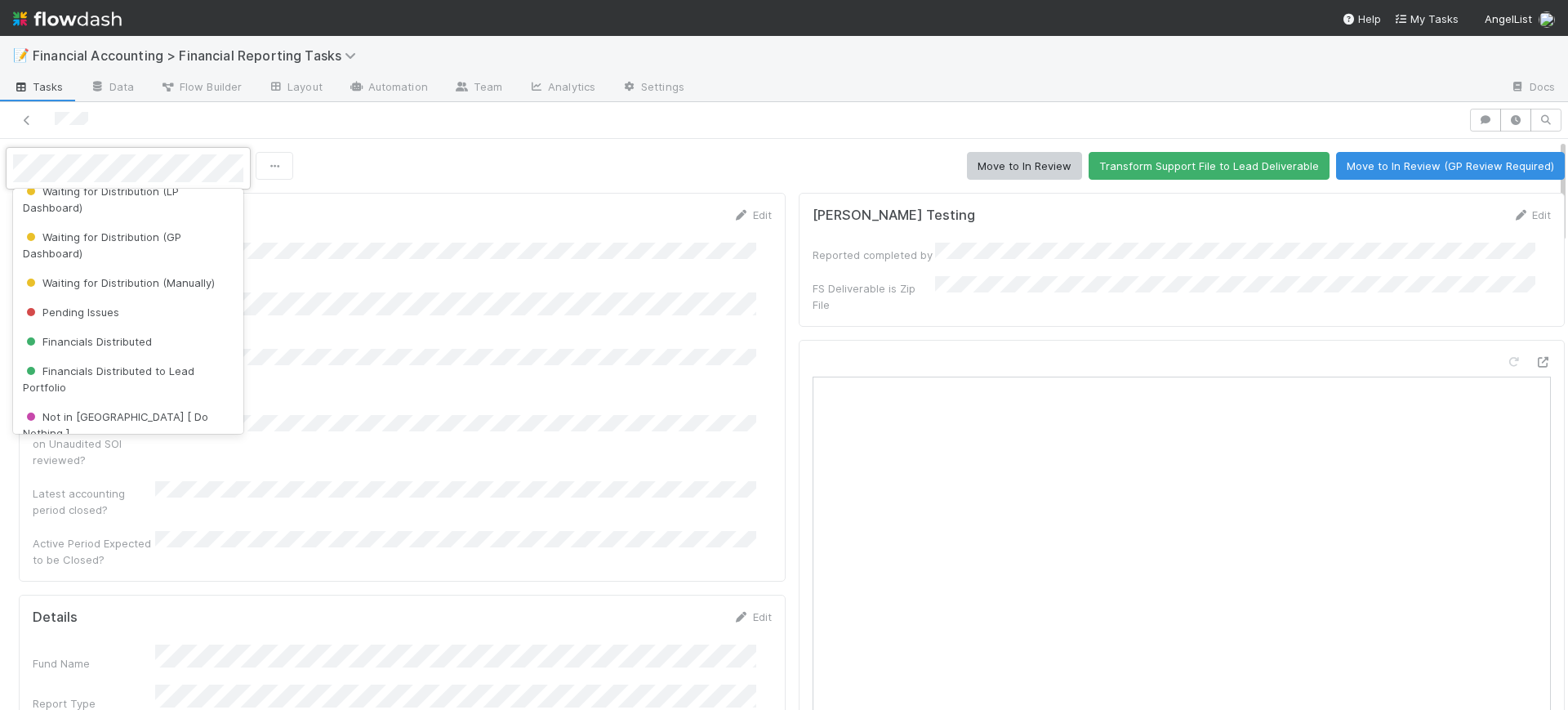
scroll to position [259, 0]
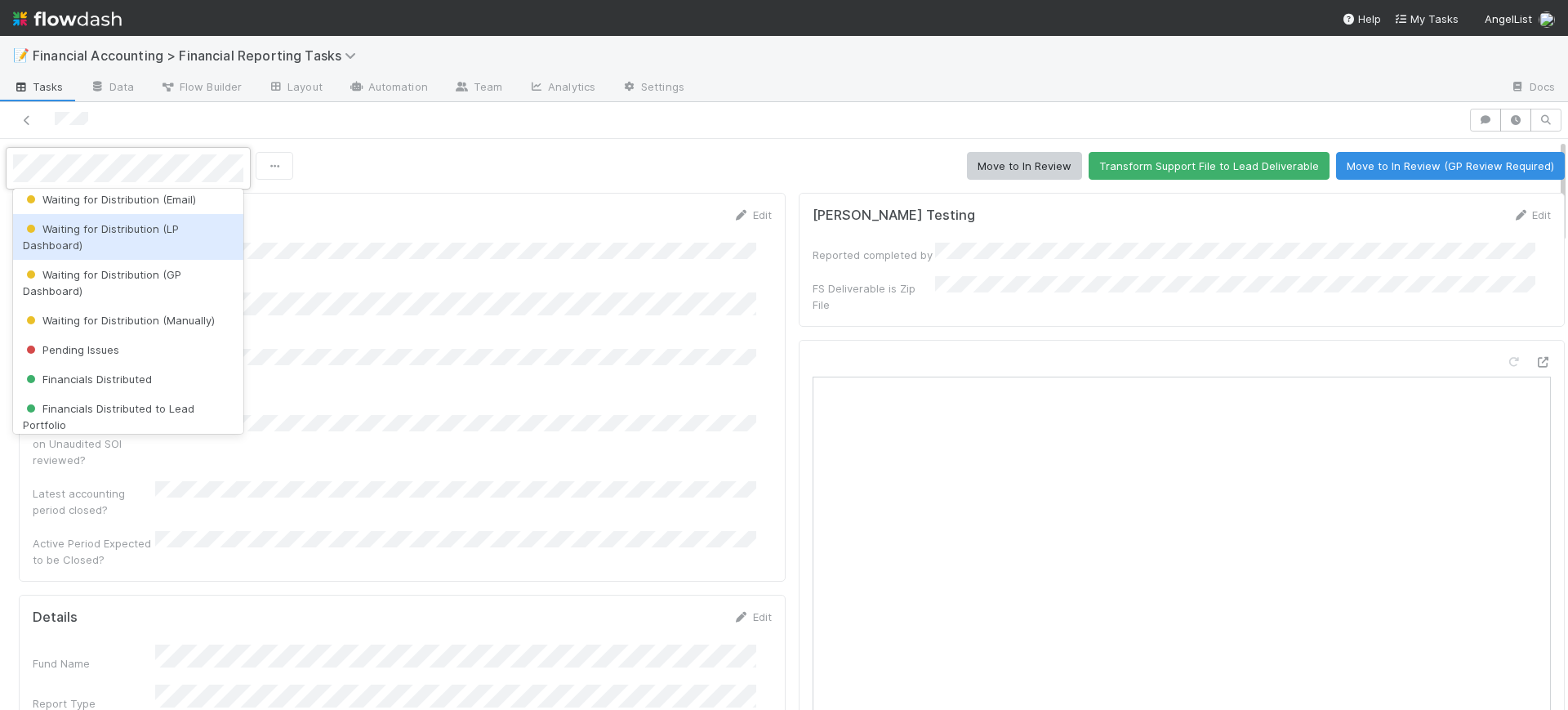
click at [167, 243] on div "Waiting for Distribution (LP Dashboard)" at bounding box center [128, 237] width 230 height 46
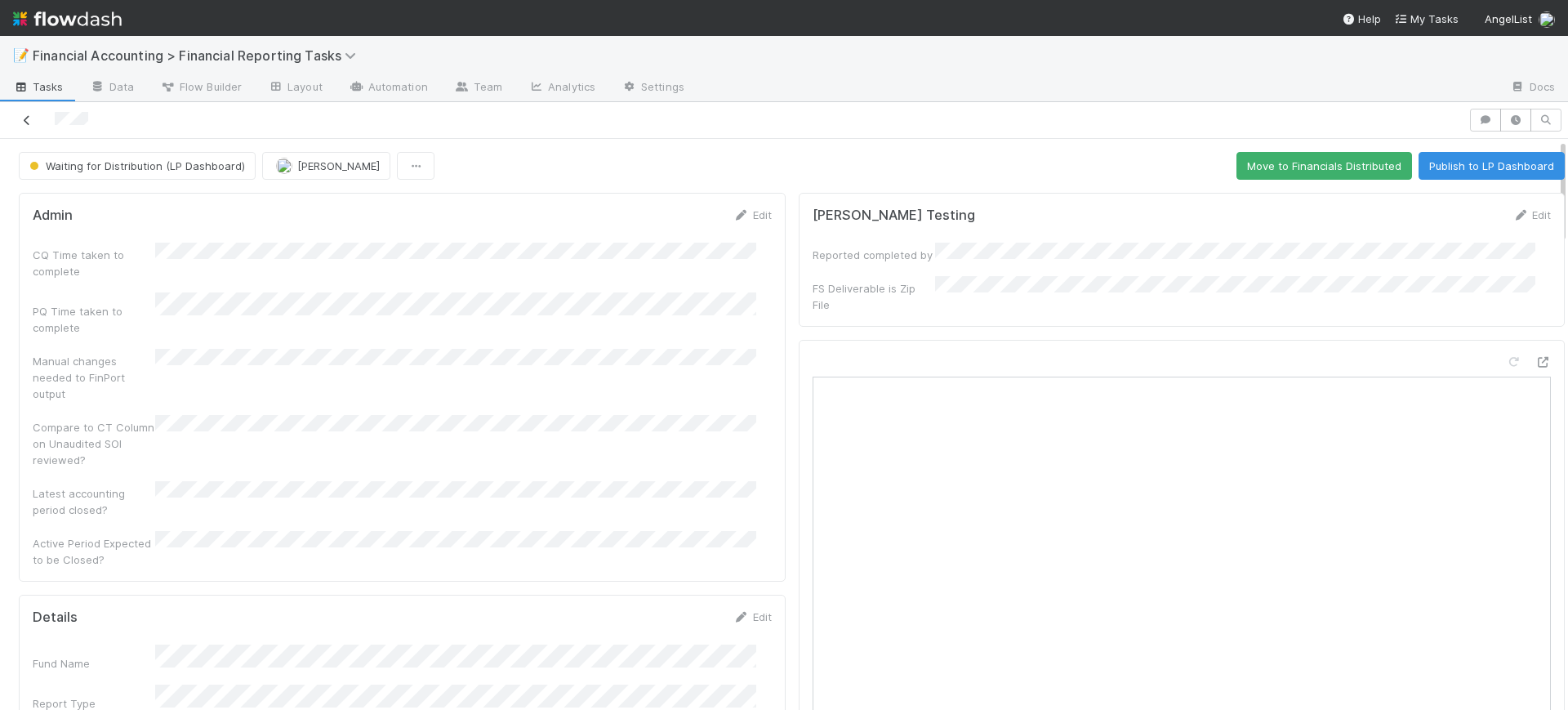
click at [31, 122] on icon at bounding box center [27, 120] width 16 height 11
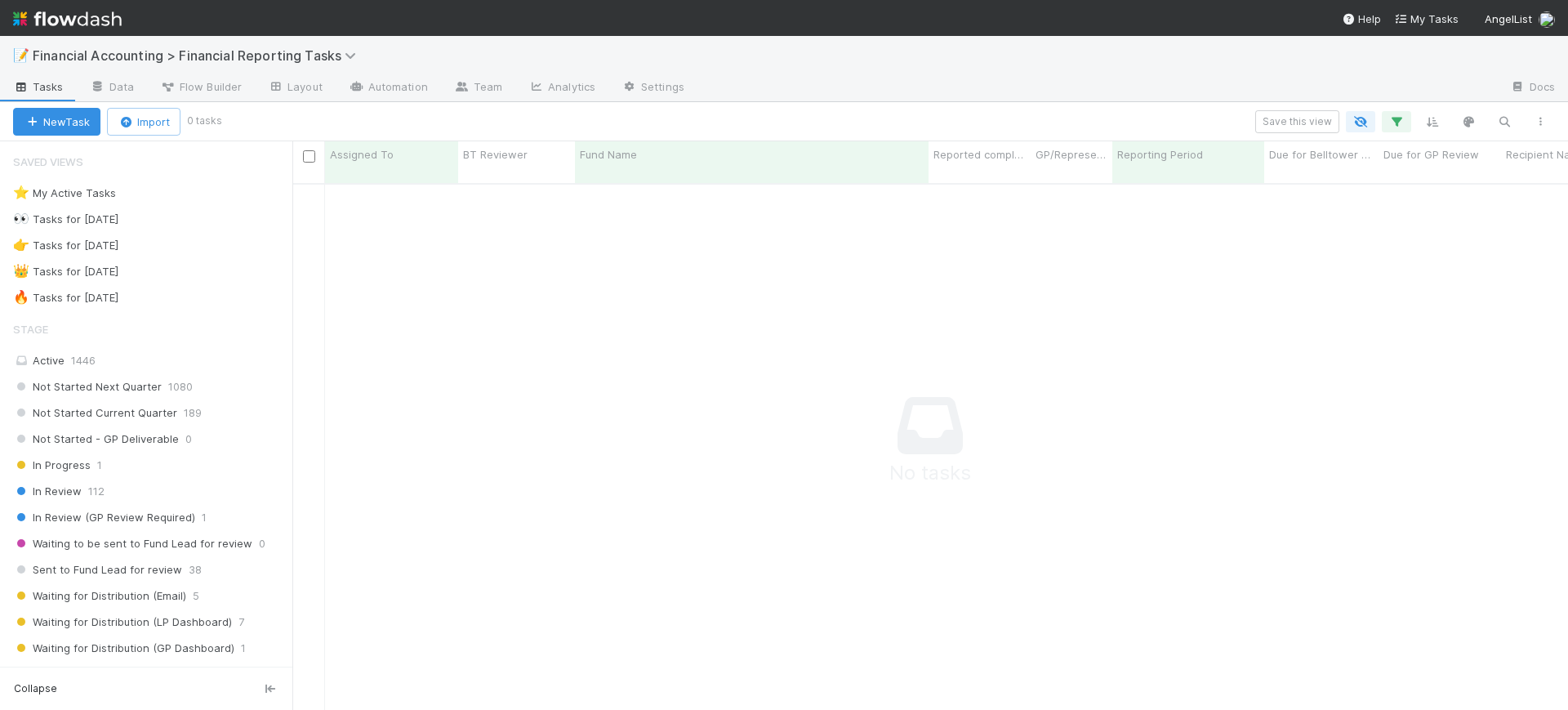
scroll to position [508, 1245]
click at [1392, 122] on icon "button" at bounding box center [1396, 121] width 16 height 15
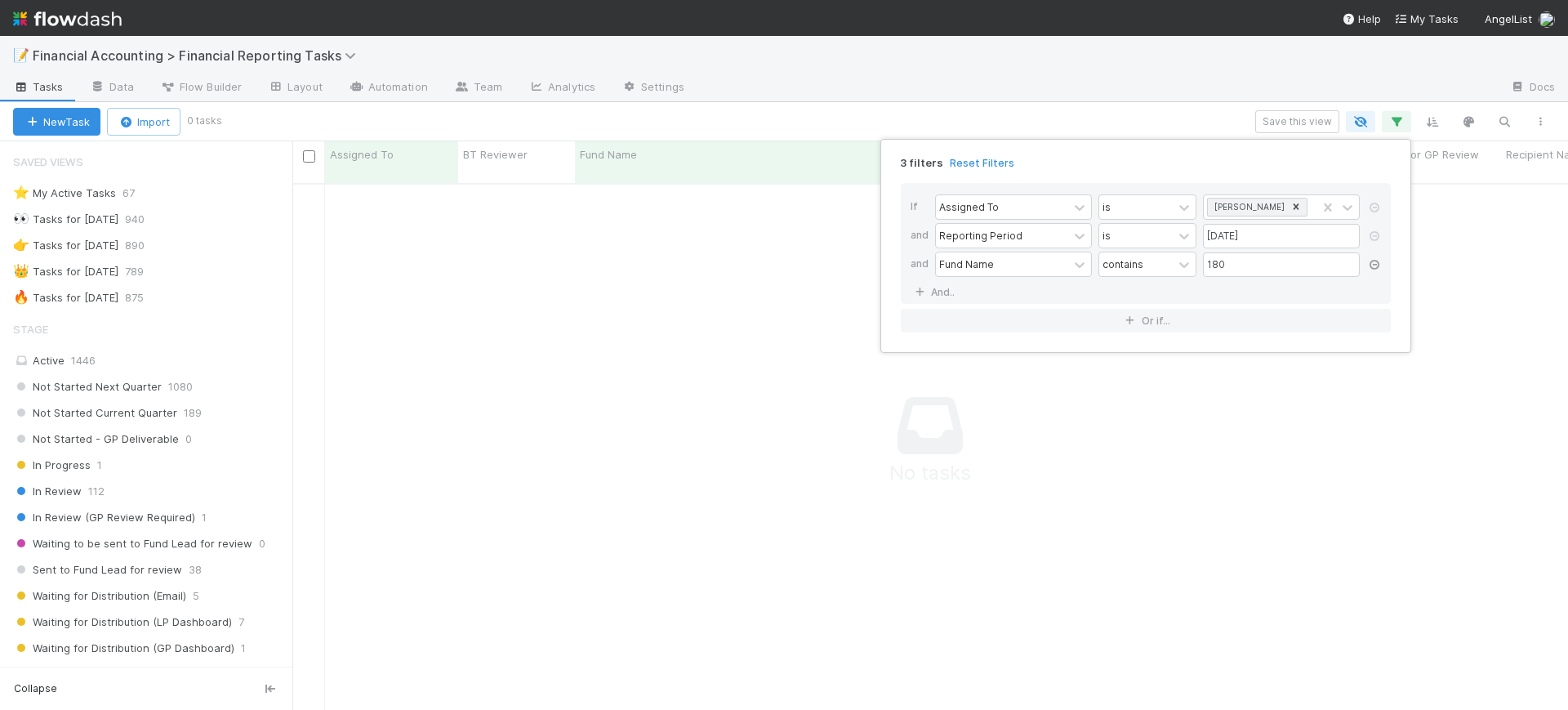
click at [1373, 263] on icon at bounding box center [1374, 265] width 16 height 10
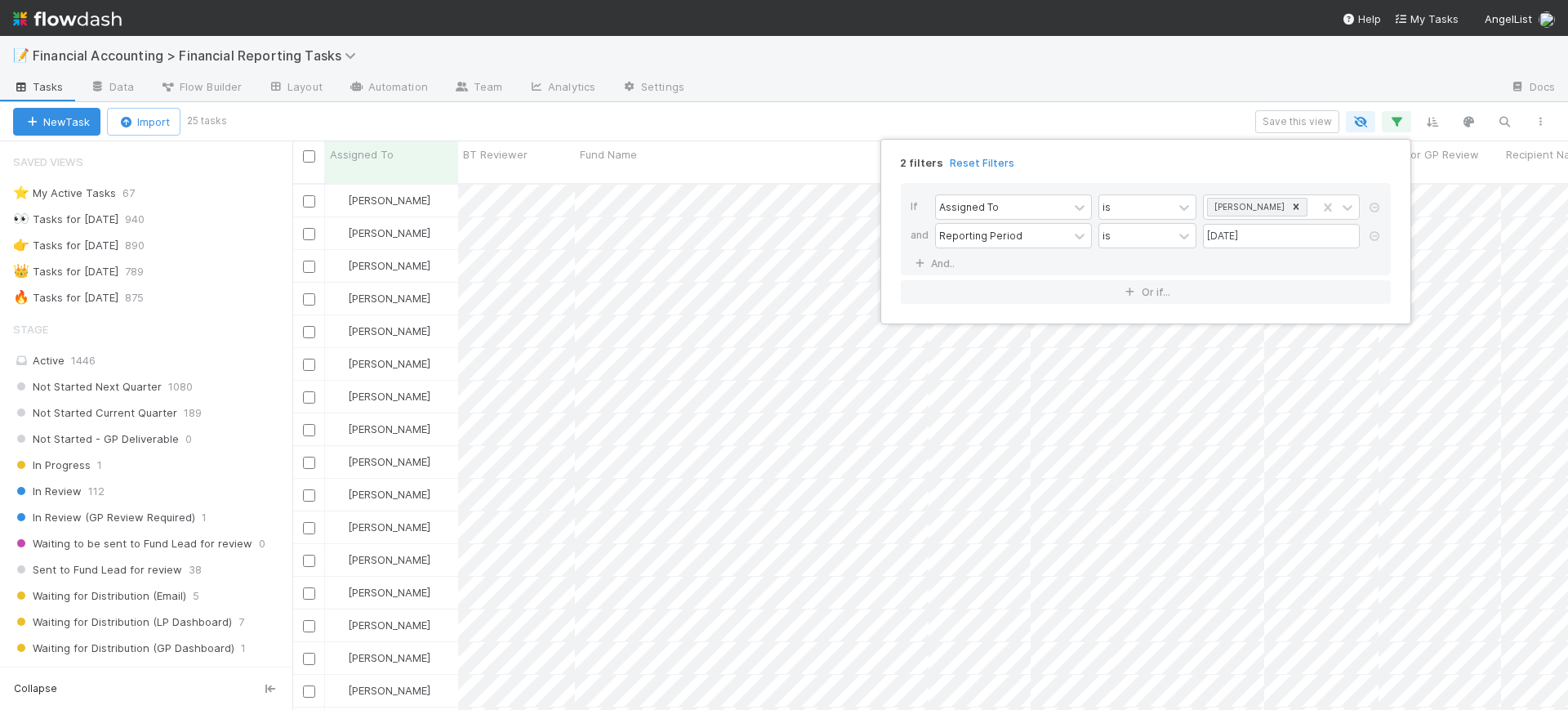
scroll to position [524, 1260]
click at [1128, 117] on div "2 filters Reset Filters If Assigned To is Conor Queenan and Reporting Period is…" at bounding box center [784, 355] width 1568 height 710
click at [838, 61] on div "2 filters Reset Filters If Assigned To is Conor Queenan and Reporting Period is…" at bounding box center [784, 355] width 1568 height 710
